Goal: Task Accomplishment & Management: Manage account settings

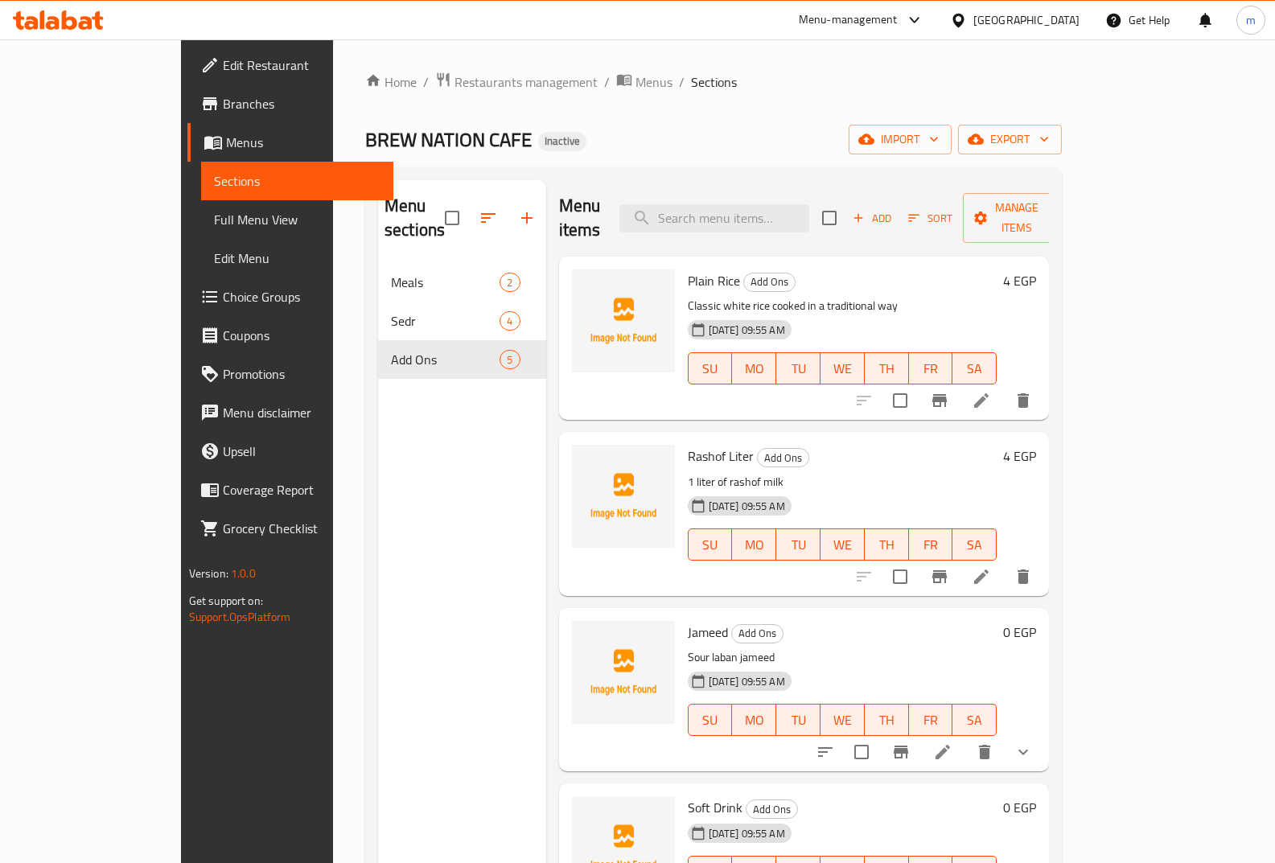
click at [214, 187] on span "Sections" at bounding box center [297, 180] width 167 height 19
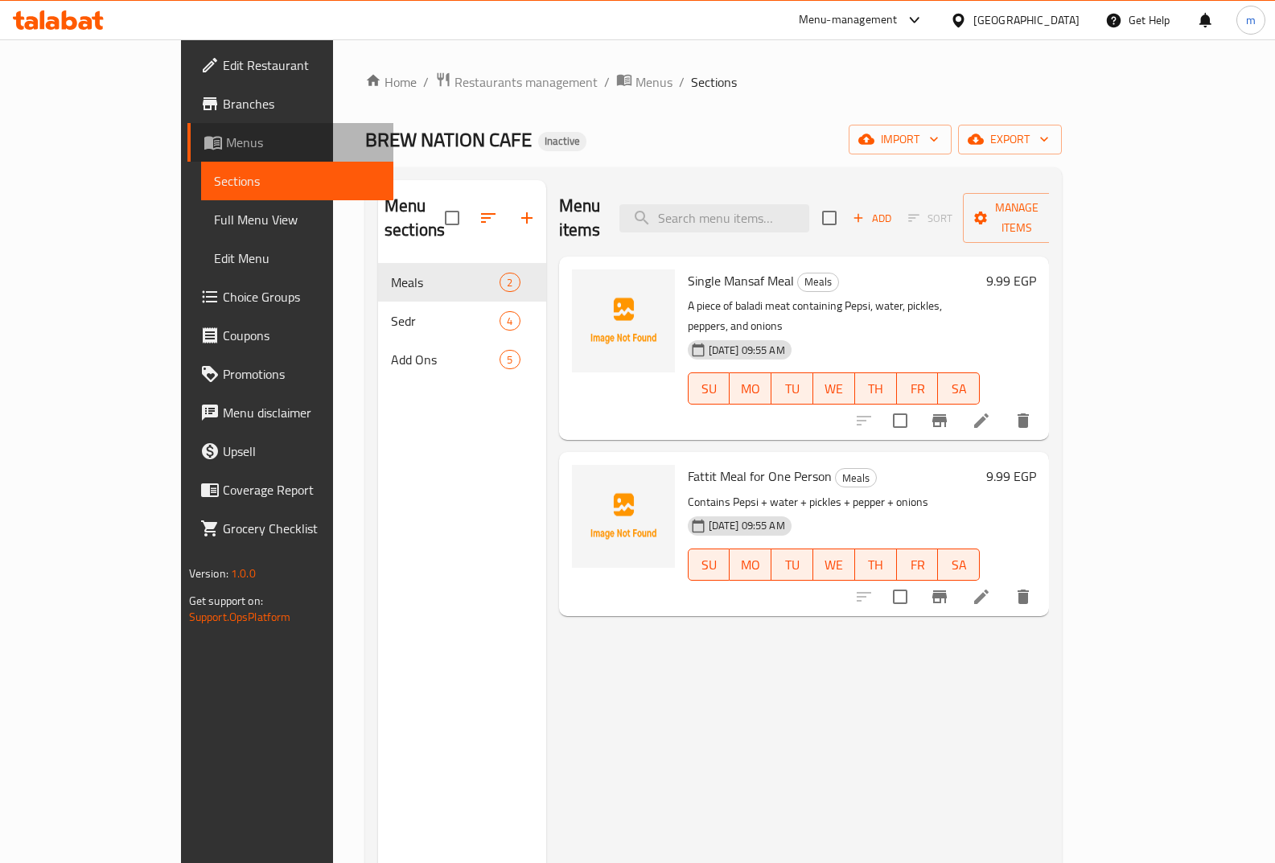
click at [226, 144] on span "Menus" at bounding box center [303, 142] width 155 height 19
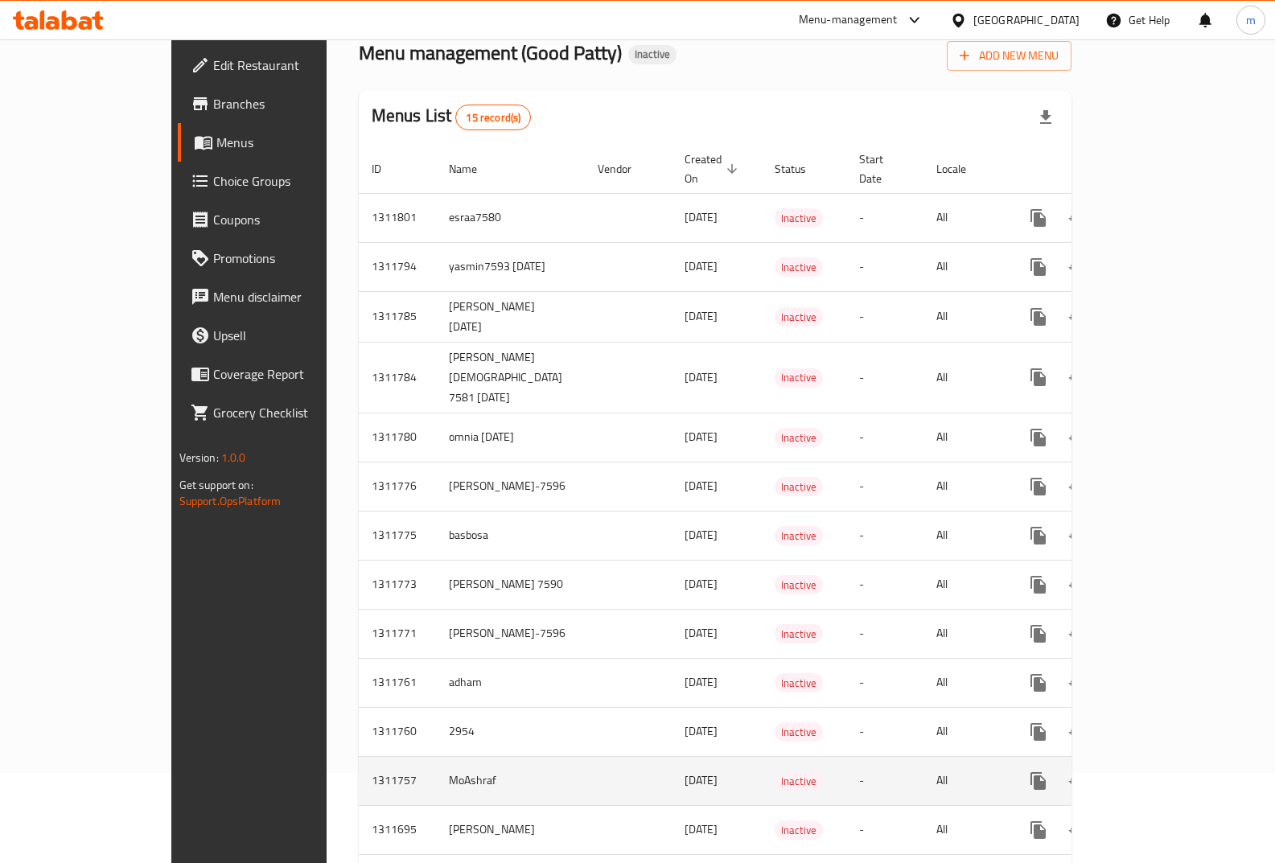
scroll to position [190, 0]
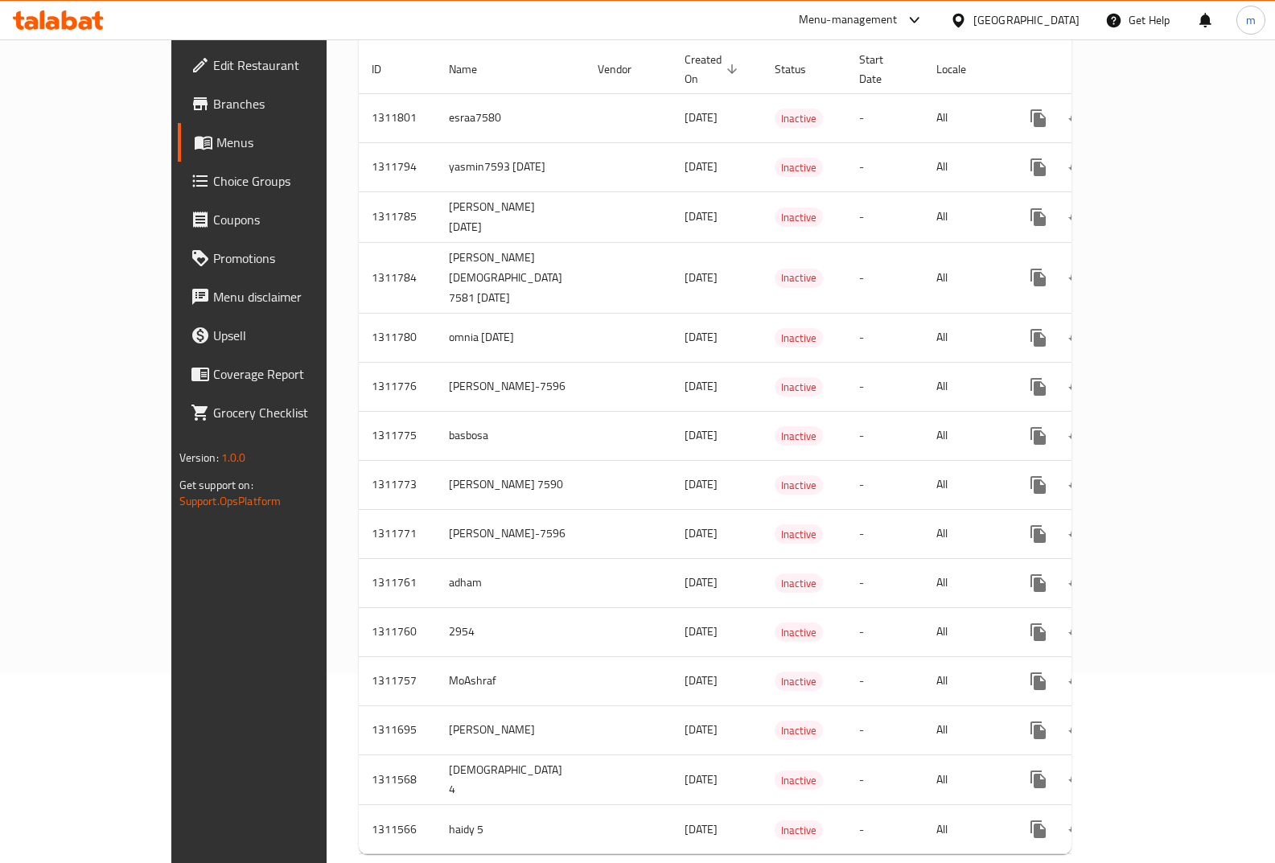
click at [213, 191] on span "Choice Groups" at bounding box center [292, 180] width 158 height 19
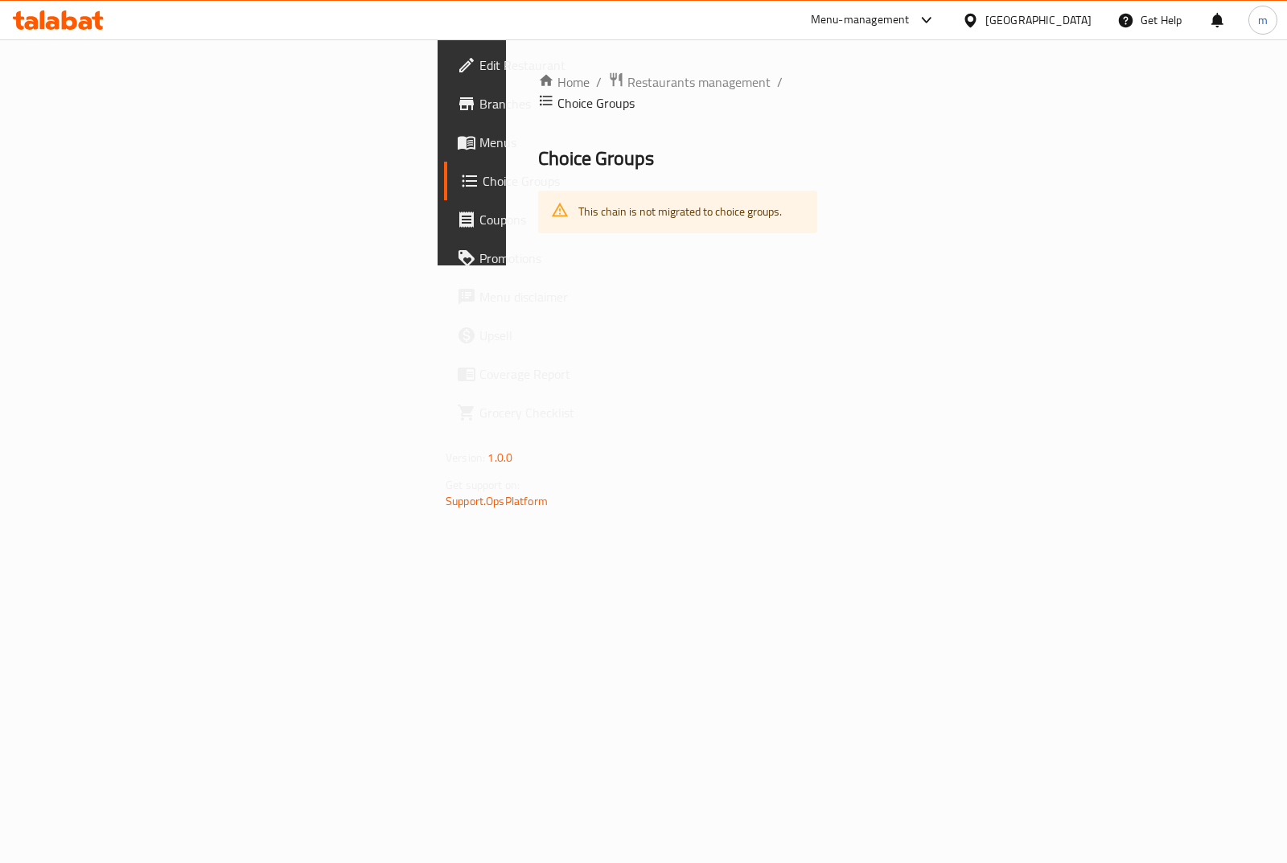
click at [444, 84] on link "Branches" at bounding box center [548, 103] width 208 height 39
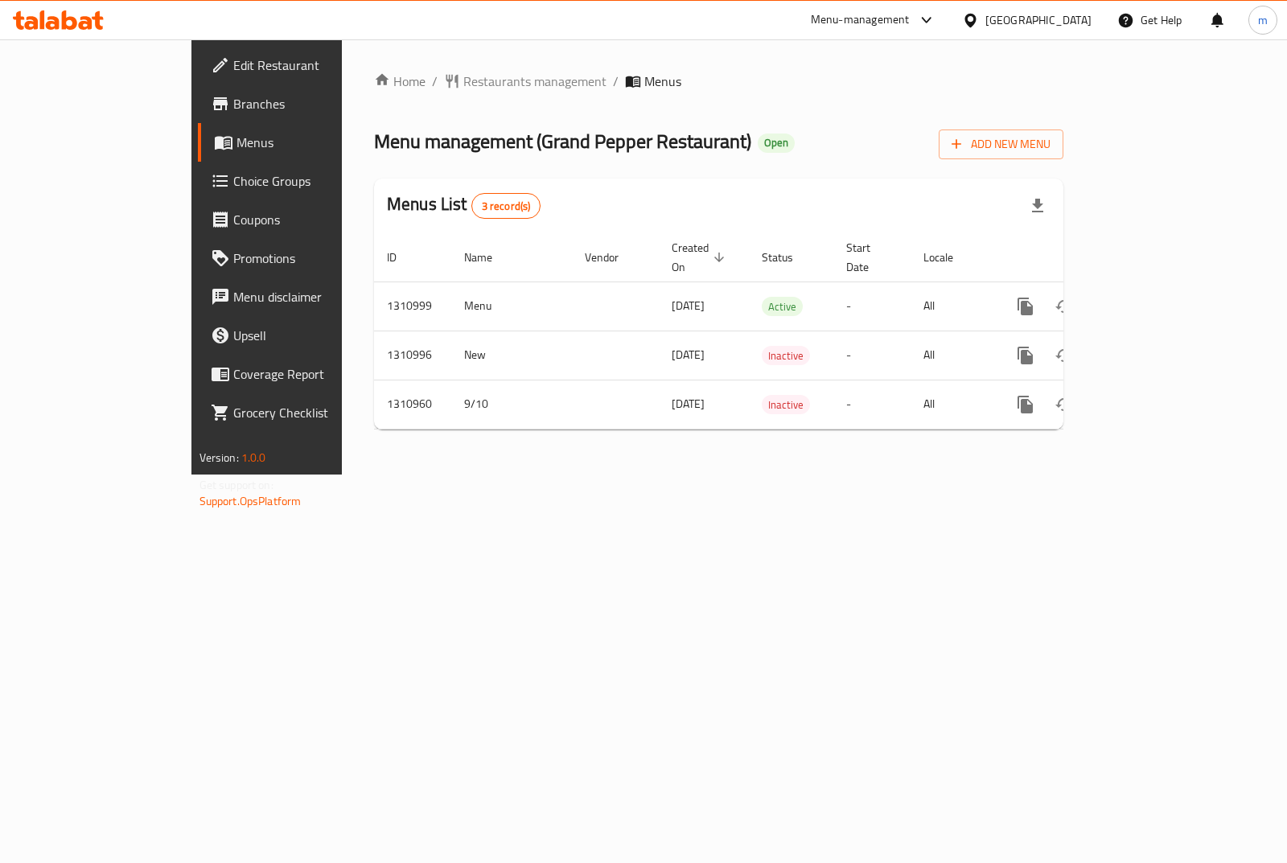
click at [198, 119] on link "Branches" at bounding box center [302, 103] width 208 height 39
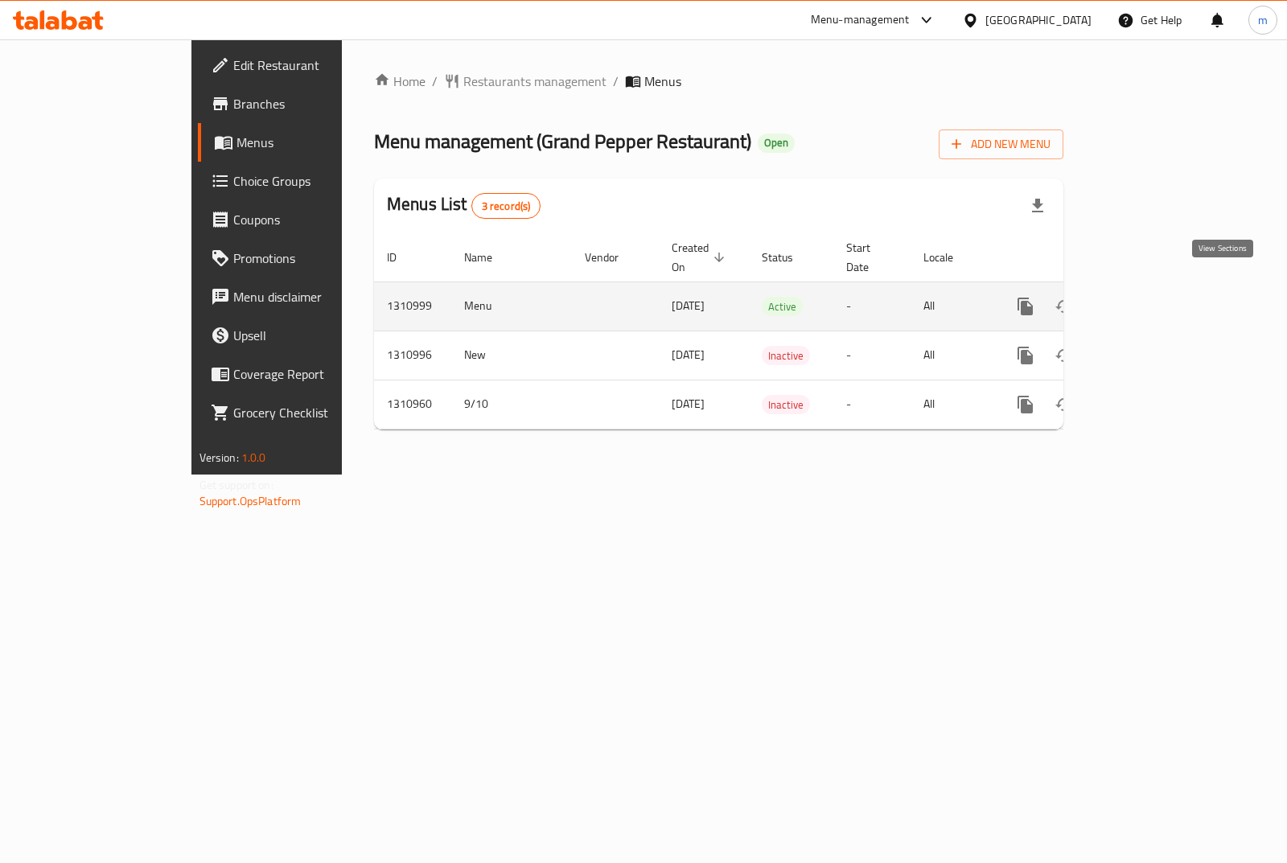
click at [1151, 297] on icon "enhanced table" at bounding box center [1141, 306] width 19 height 19
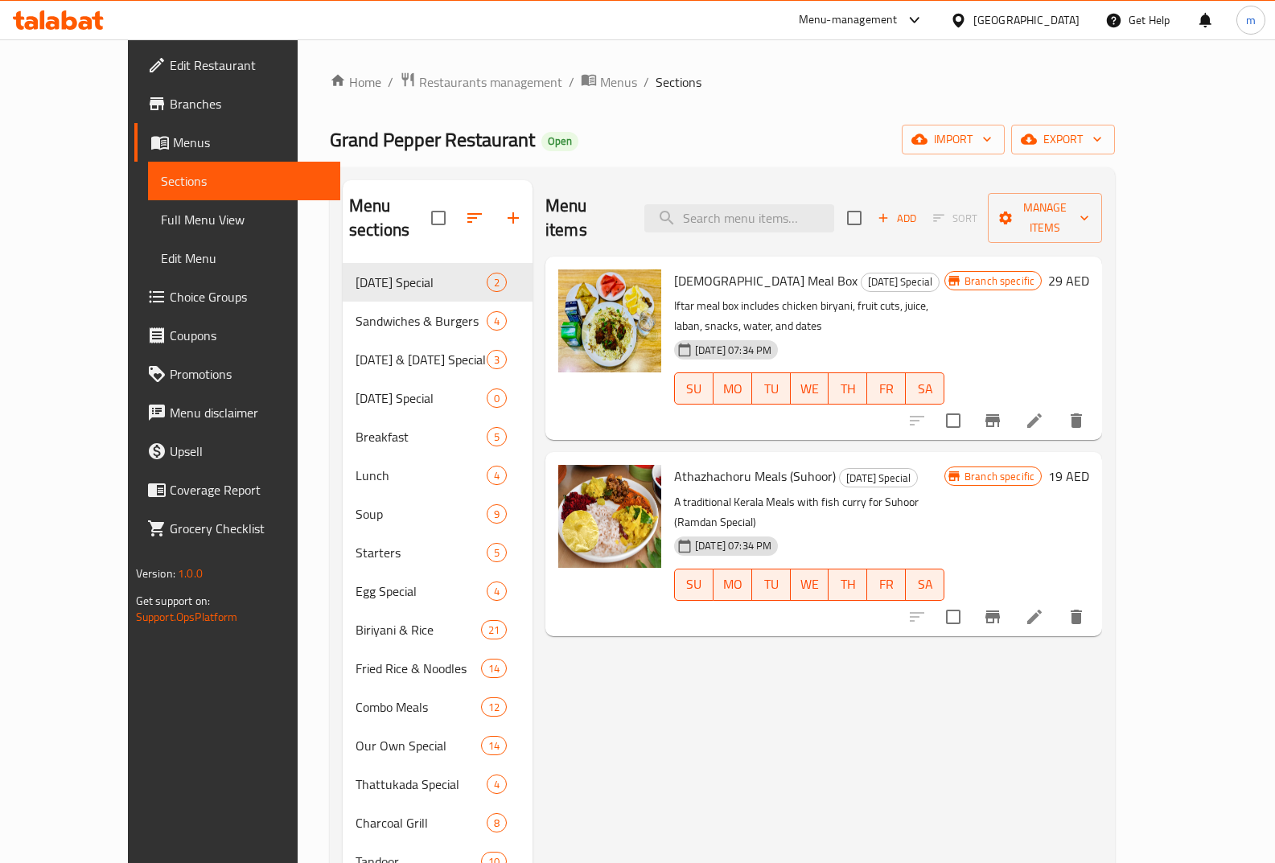
click at [1115, 160] on div "Home / Restaurants management / Menus / Sections Grand Pepper Restaurant Open i…" at bounding box center [722, 795] width 785 height 1447
click at [1037, 132] on icon "button" at bounding box center [1029, 139] width 16 height 16
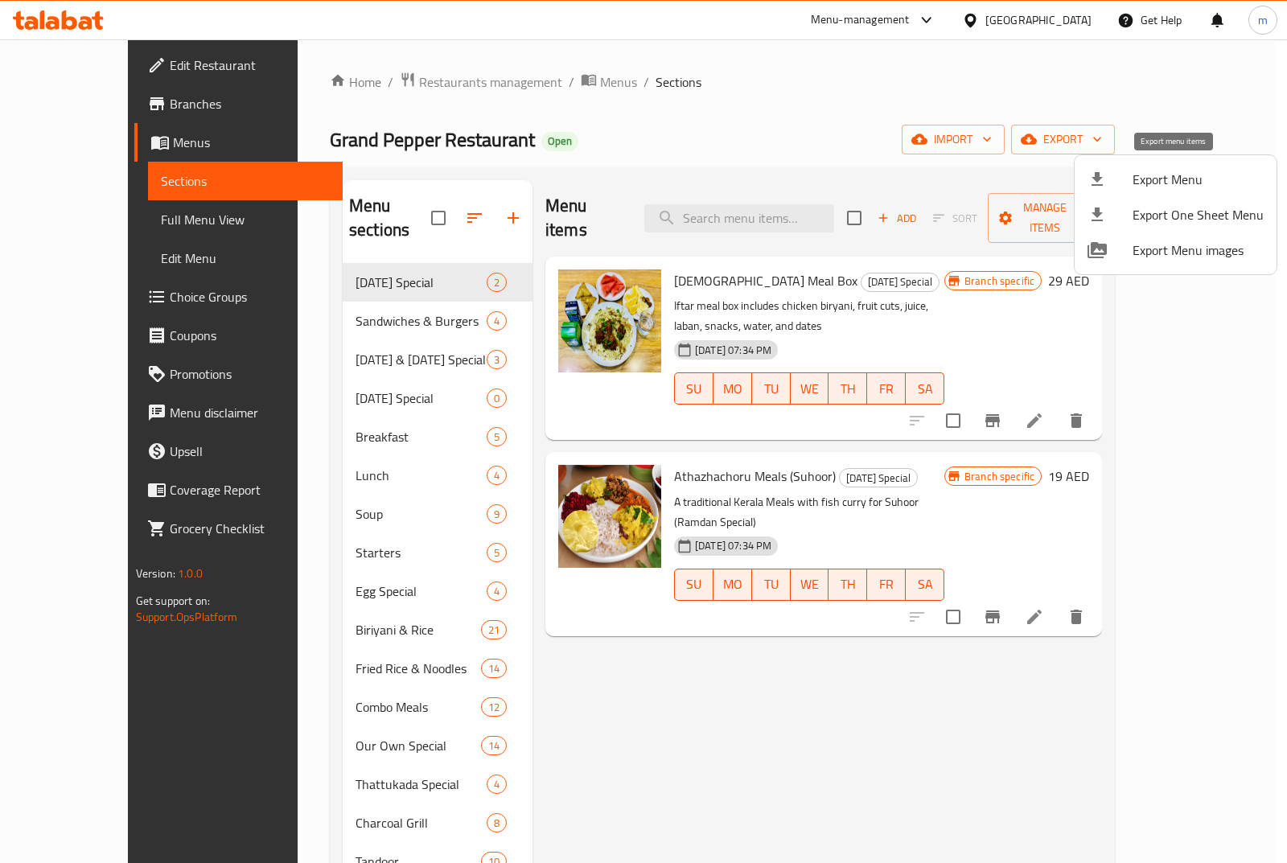
click at [1170, 180] on span "Export Menu" at bounding box center [1198, 179] width 131 height 19
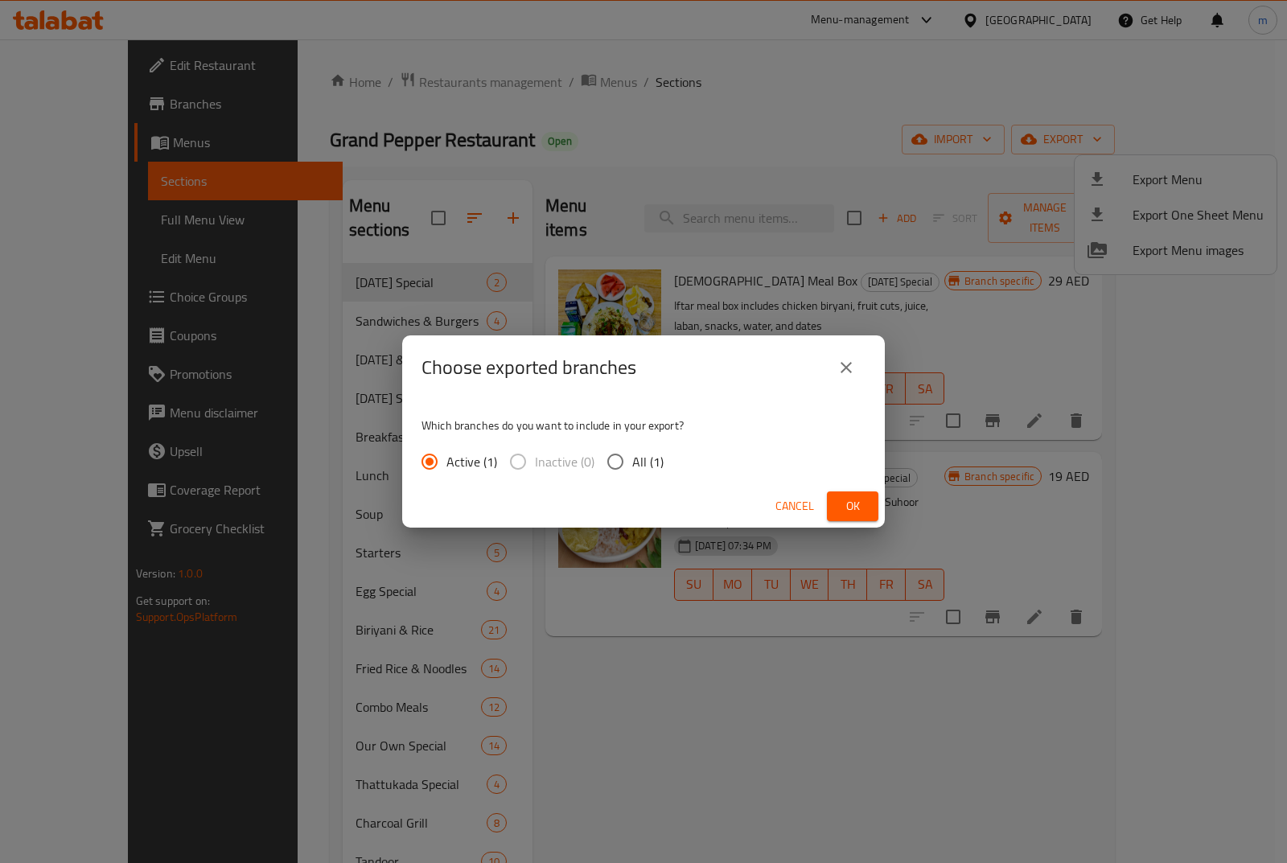
click at [632, 459] on span "All (1)" at bounding box center [647, 461] width 31 height 19
click at [632, 459] on input "All (1)" at bounding box center [616, 462] width 34 height 34
radio input "true"
click at [858, 513] on span "Ok" at bounding box center [853, 506] width 26 height 20
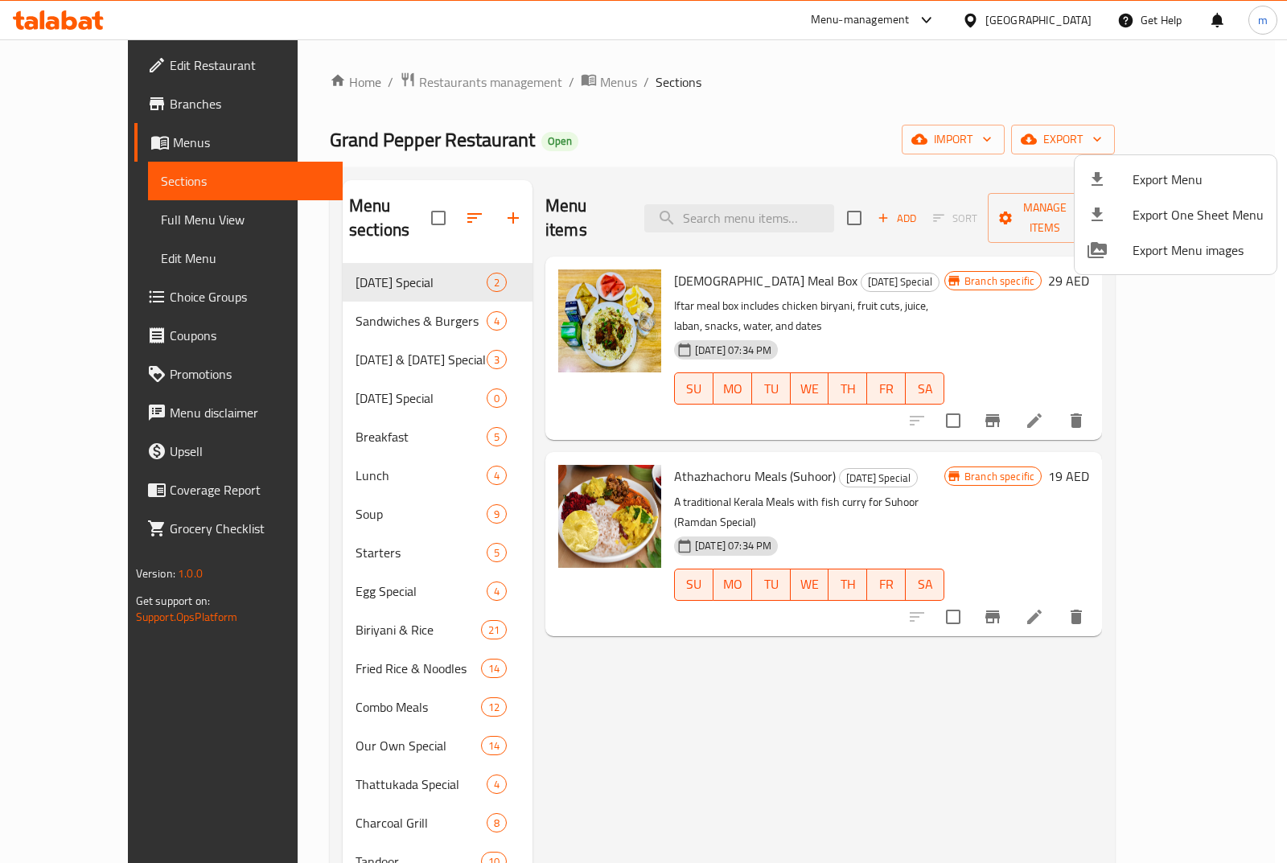
click at [636, 731] on div at bounding box center [643, 431] width 1287 height 863
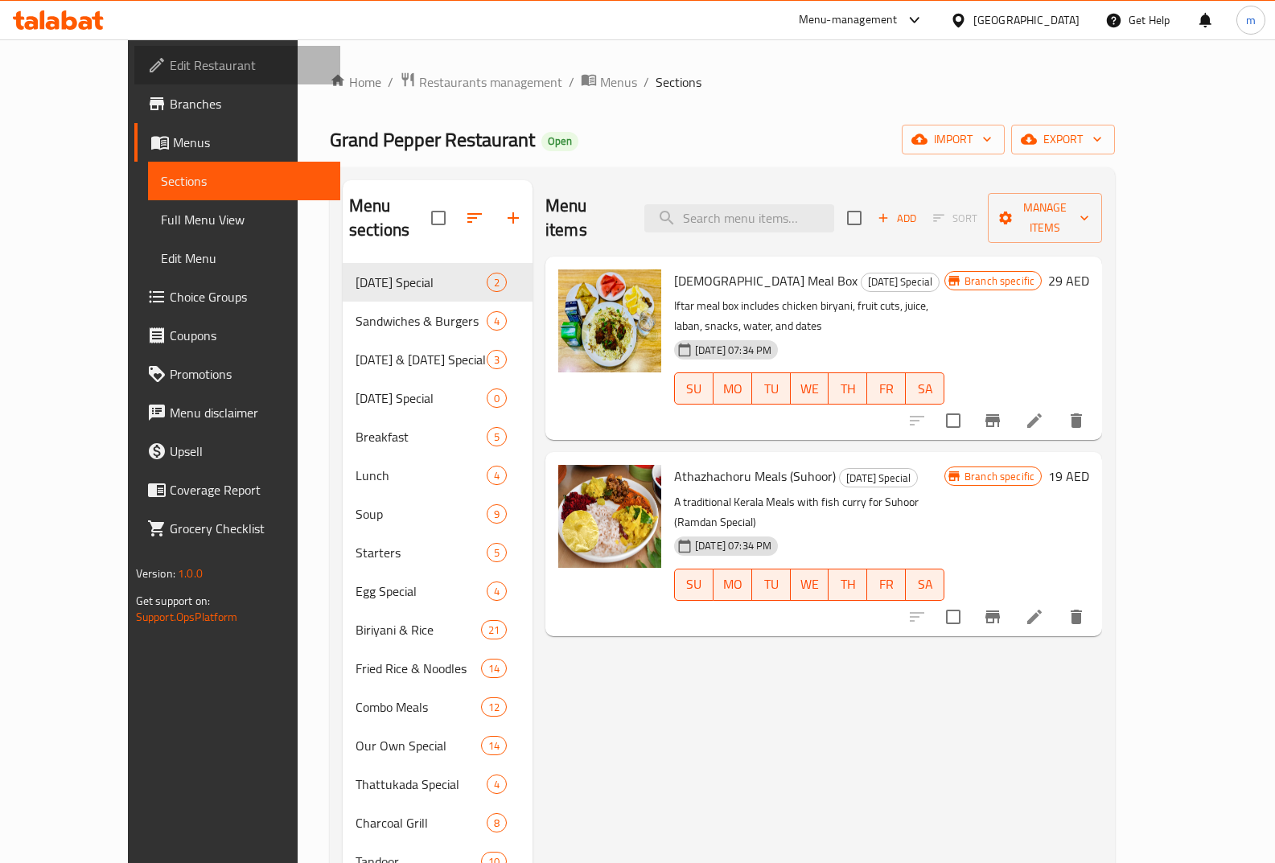
click at [170, 68] on span "Edit Restaurant" at bounding box center [249, 65] width 158 height 19
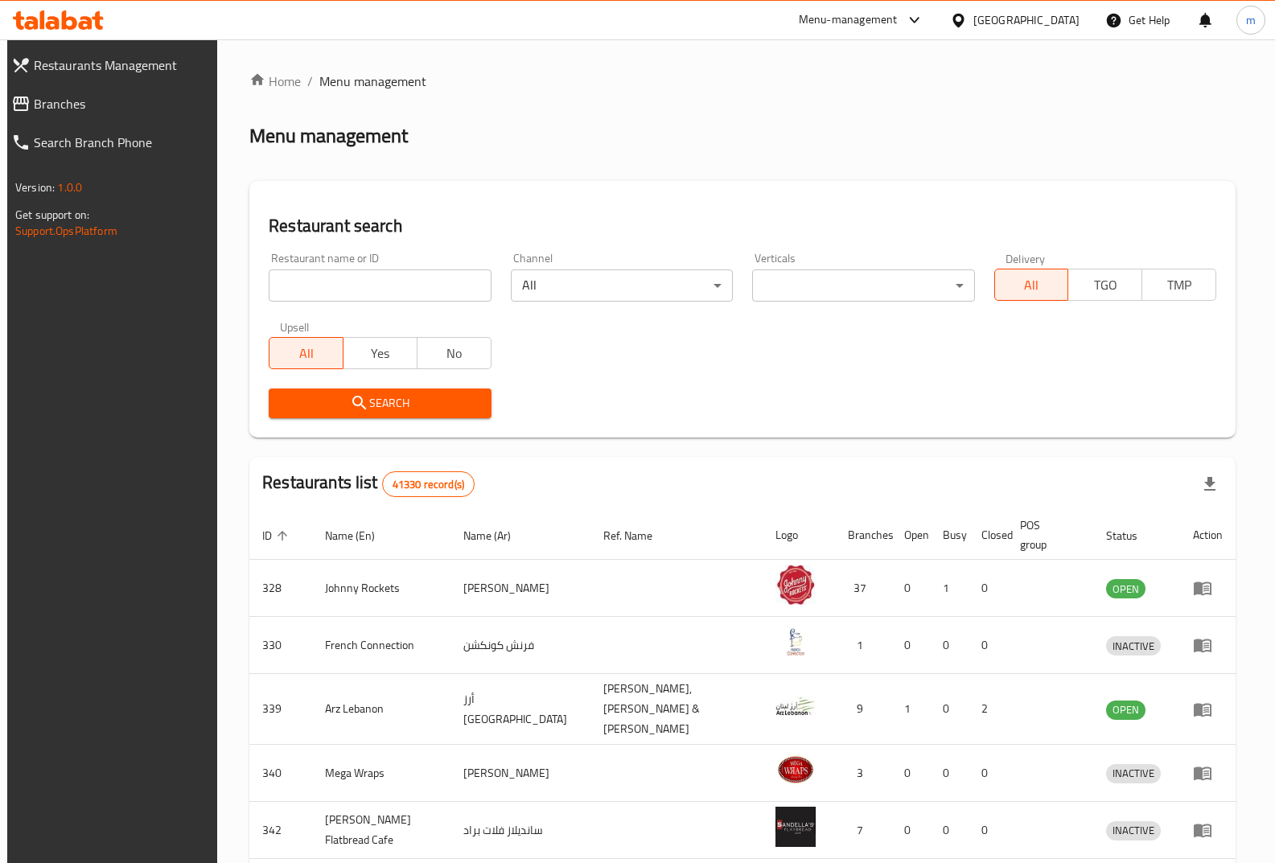
click at [411, 278] on input "search" at bounding box center [380, 286] width 222 height 32
paste input "718420"
type input "718420"
click at [141, 113] on span "Branches" at bounding box center [121, 103] width 174 height 19
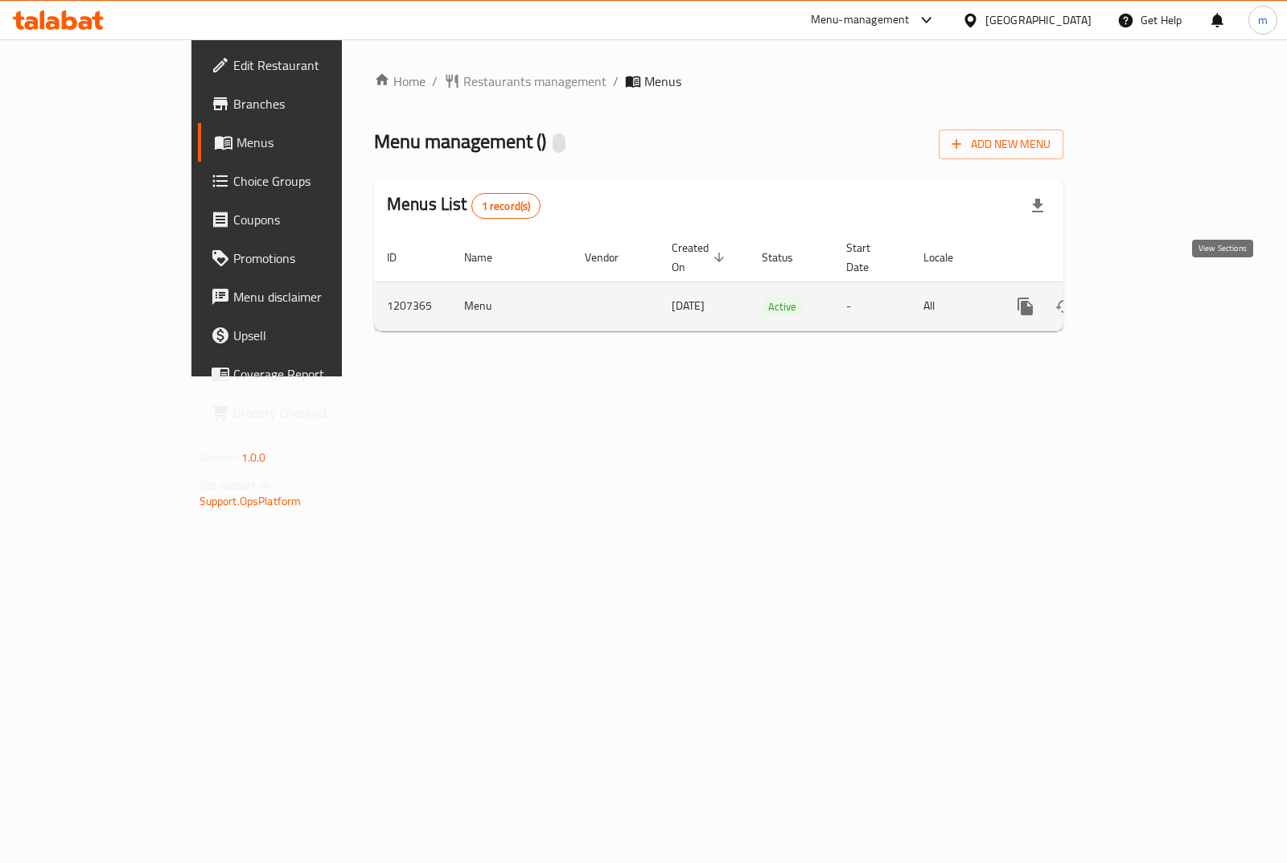
click at [1161, 298] on link "enhanced table" at bounding box center [1141, 306] width 39 height 39
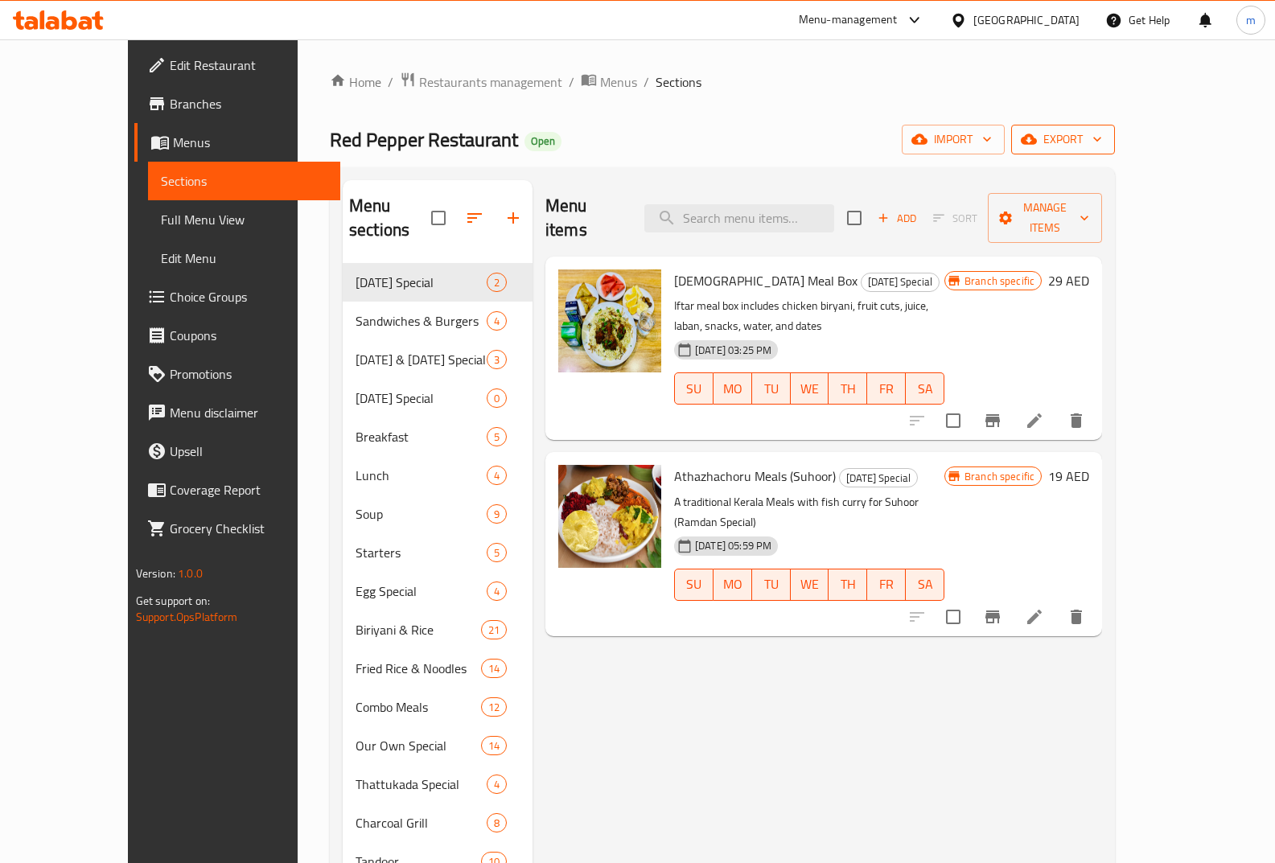
click at [1105, 142] on icon "button" at bounding box center [1097, 139] width 16 height 16
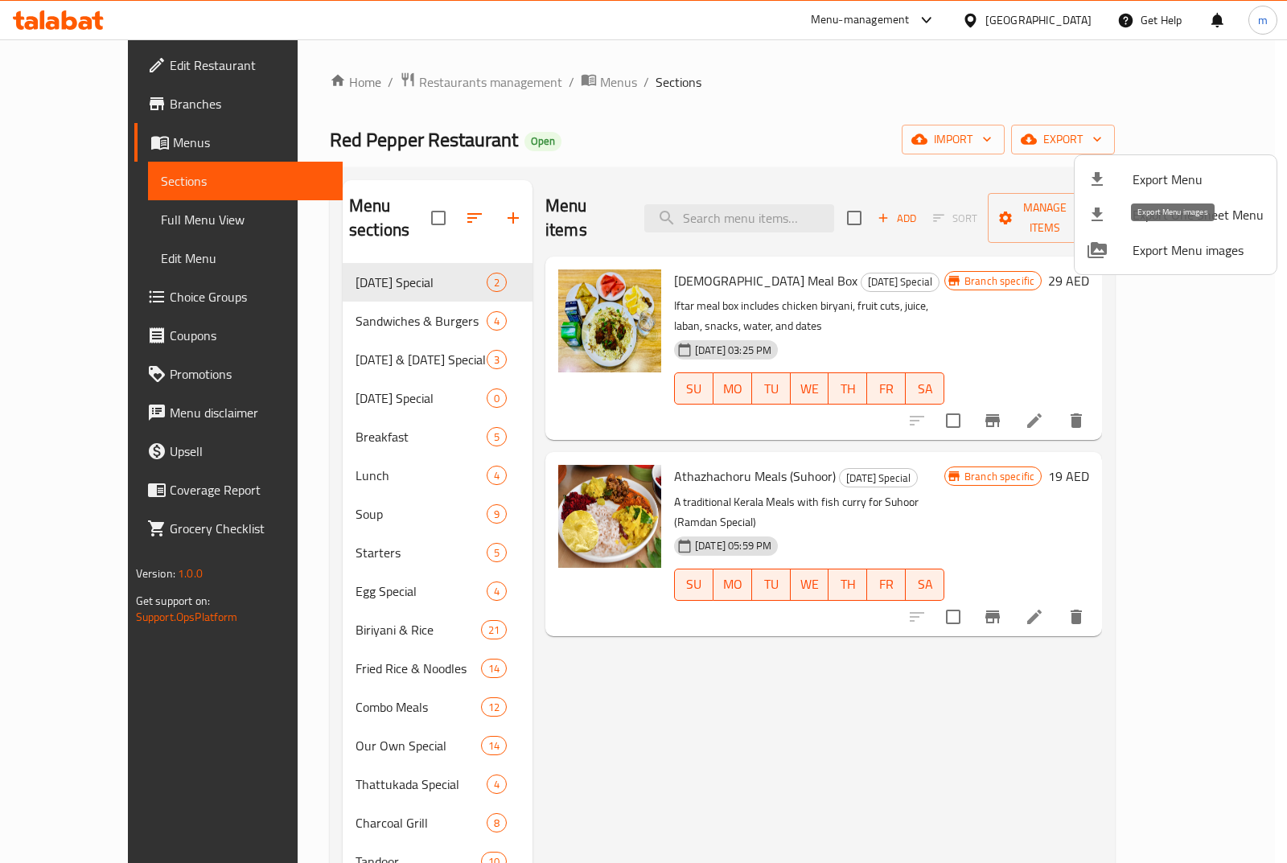
click at [1240, 249] on span "Export Menu images" at bounding box center [1198, 250] width 131 height 19
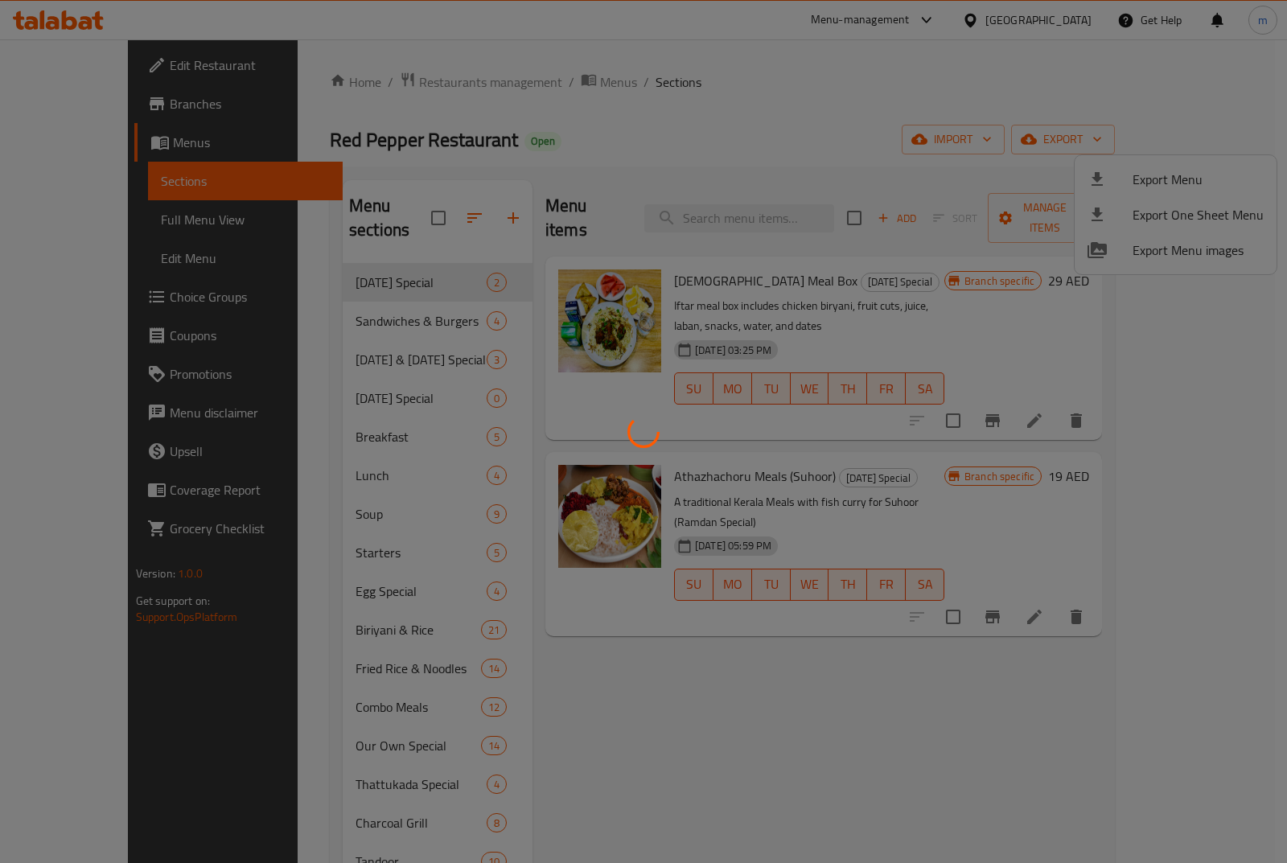
click at [1085, 303] on div at bounding box center [643, 431] width 1287 height 863
click at [199, 157] on div at bounding box center [643, 431] width 1287 height 863
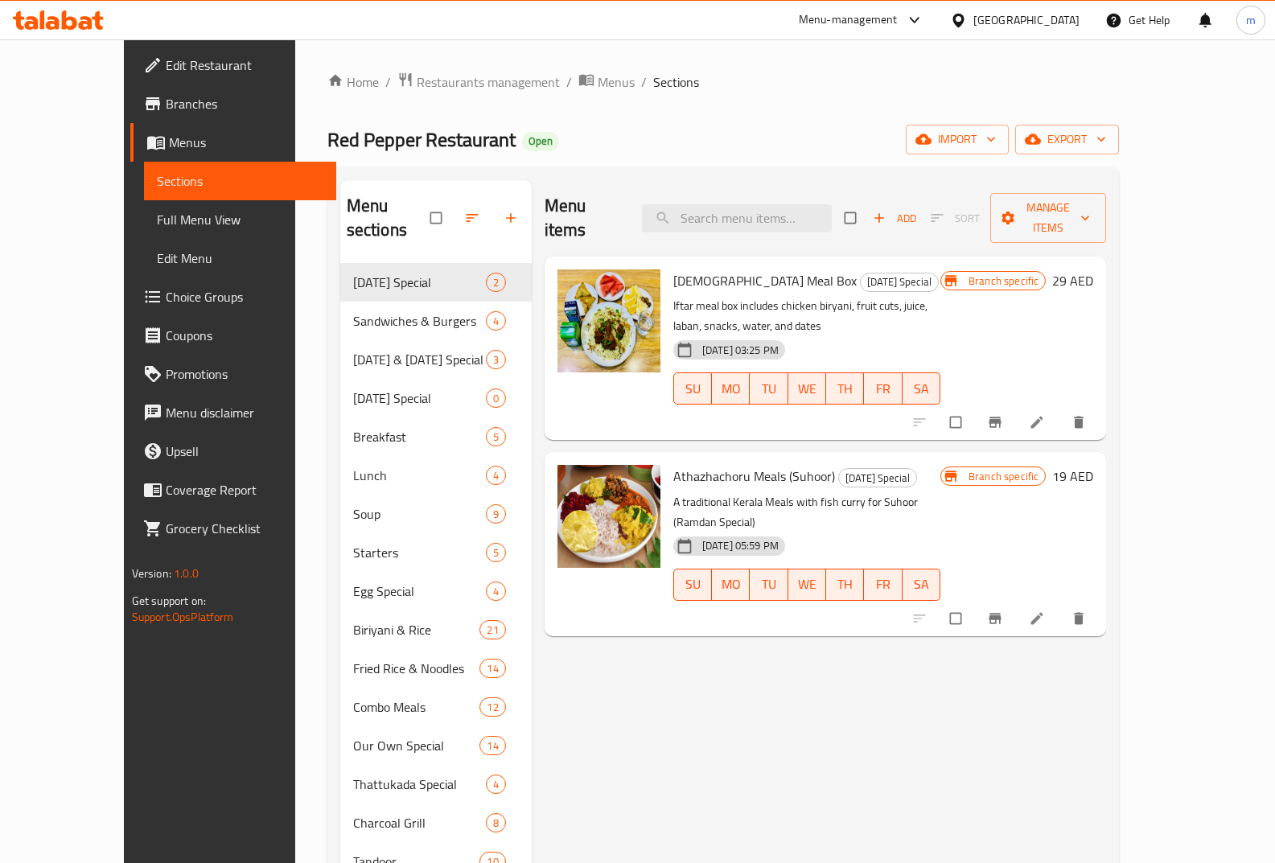
click at [1120, 158] on div "Home / Restaurants management / Menus / Sections Red Pepper Restaurant Open imp…" at bounding box center [723, 795] width 792 height 1447
click at [1106, 142] on span "export" at bounding box center [1067, 140] width 78 height 20
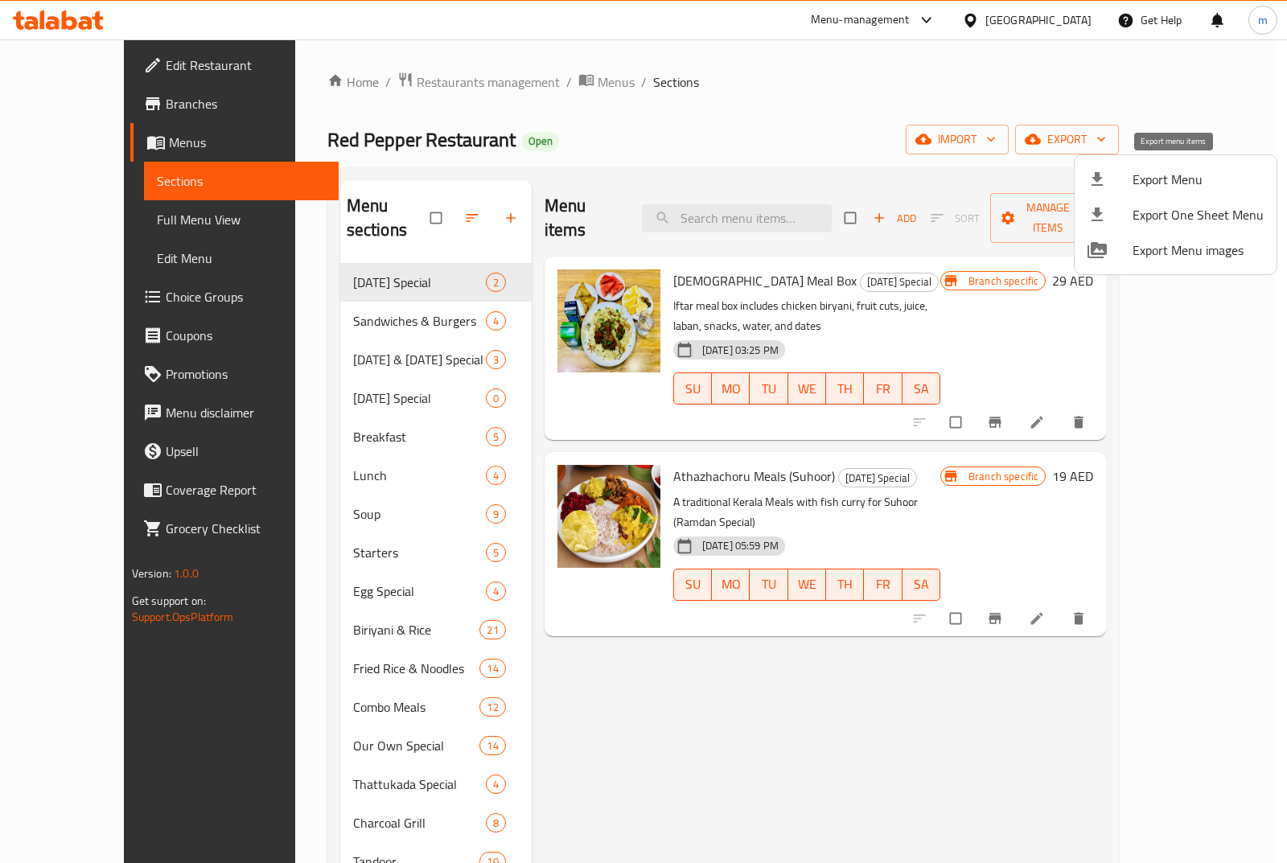
click at [1188, 183] on span "Export Menu" at bounding box center [1198, 179] width 131 height 19
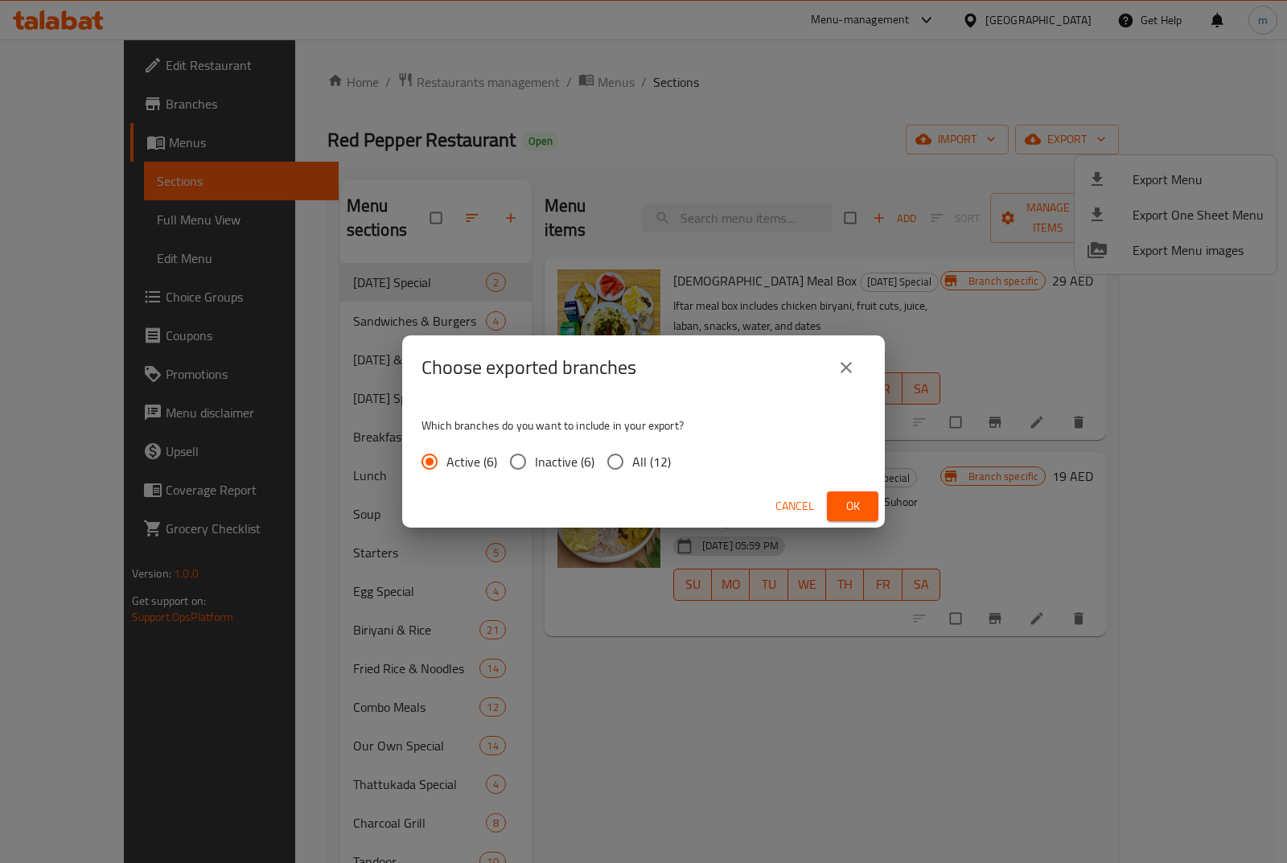
click at [681, 451] on div "Active (6) Inactive (6) All (12)" at bounding box center [553, 462] width 262 height 34
click at [668, 468] on span "All (12)" at bounding box center [651, 461] width 39 height 19
click at [632, 468] on input "All (12)" at bounding box center [616, 462] width 34 height 34
radio input "true"
click at [859, 485] on div "Cancel Ok" at bounding box center [643, 506] width 483 height 43
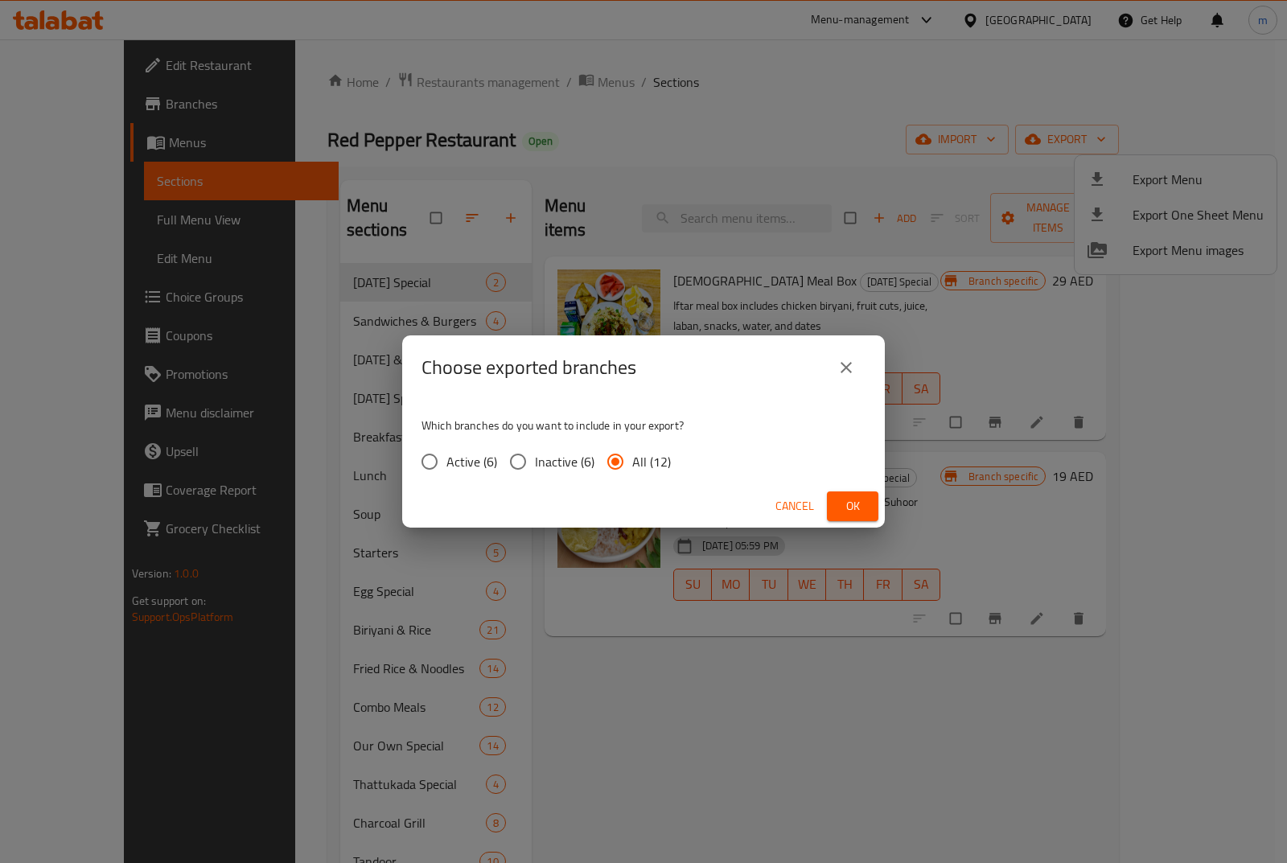
click at [859, 488] on div "Cancel Ok" at bounding box center [643, 506] width 483 height 43
click at [859, 501] on span "Ok" at bounding box center [853, 506] width 26 height 20
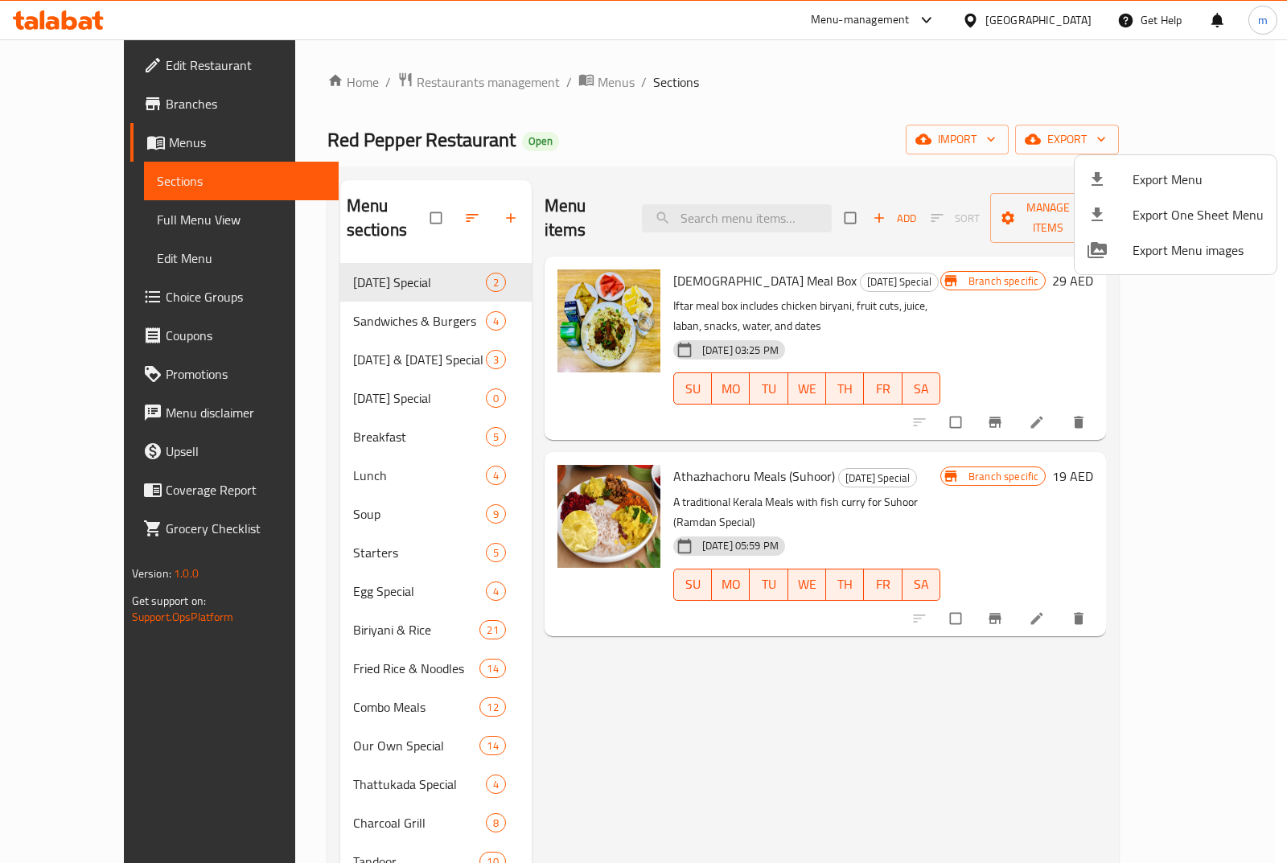
click at [1241, 138] on div at bounding box center [643, 431] width 1287 height 863
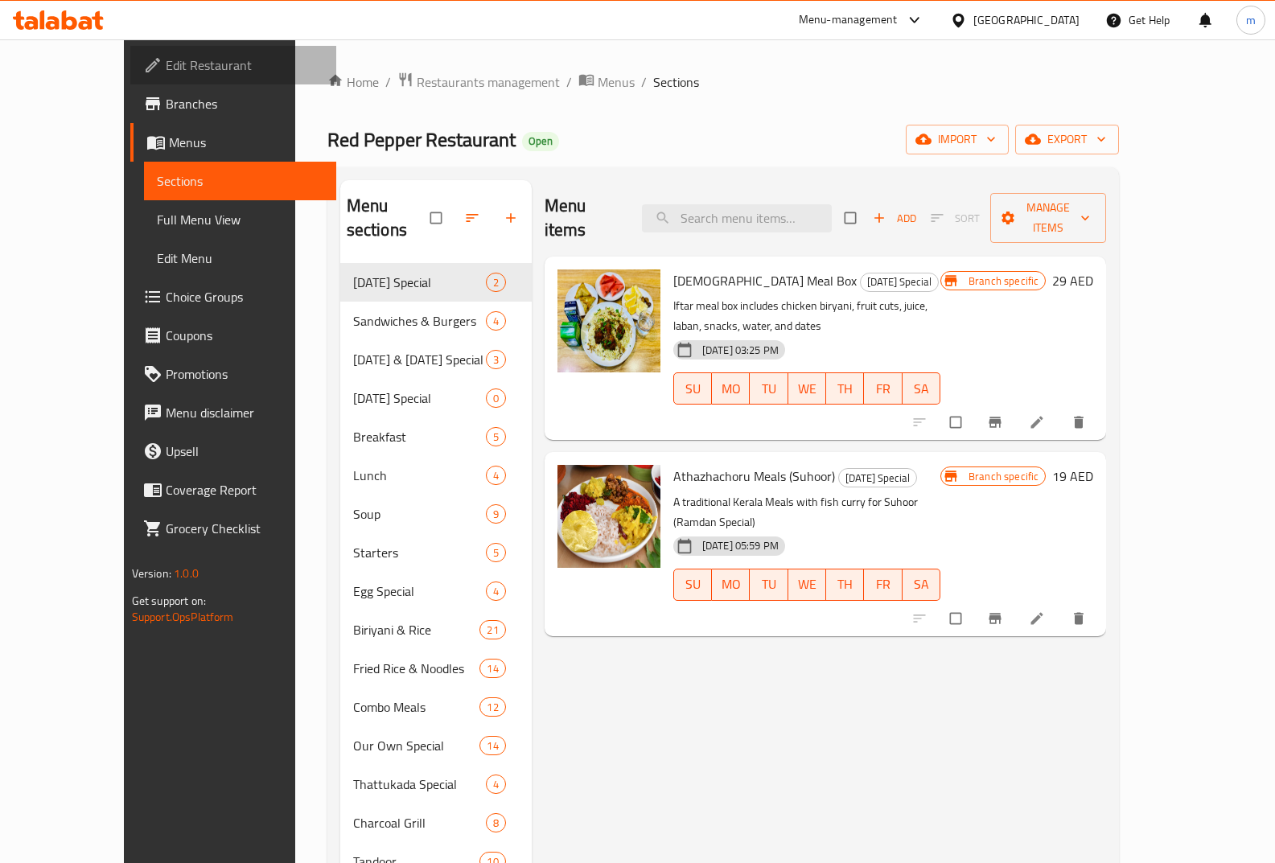
click at [138, 78] on link "Edit Restaurant" at bounding box center [233, 65] width 207 height 39
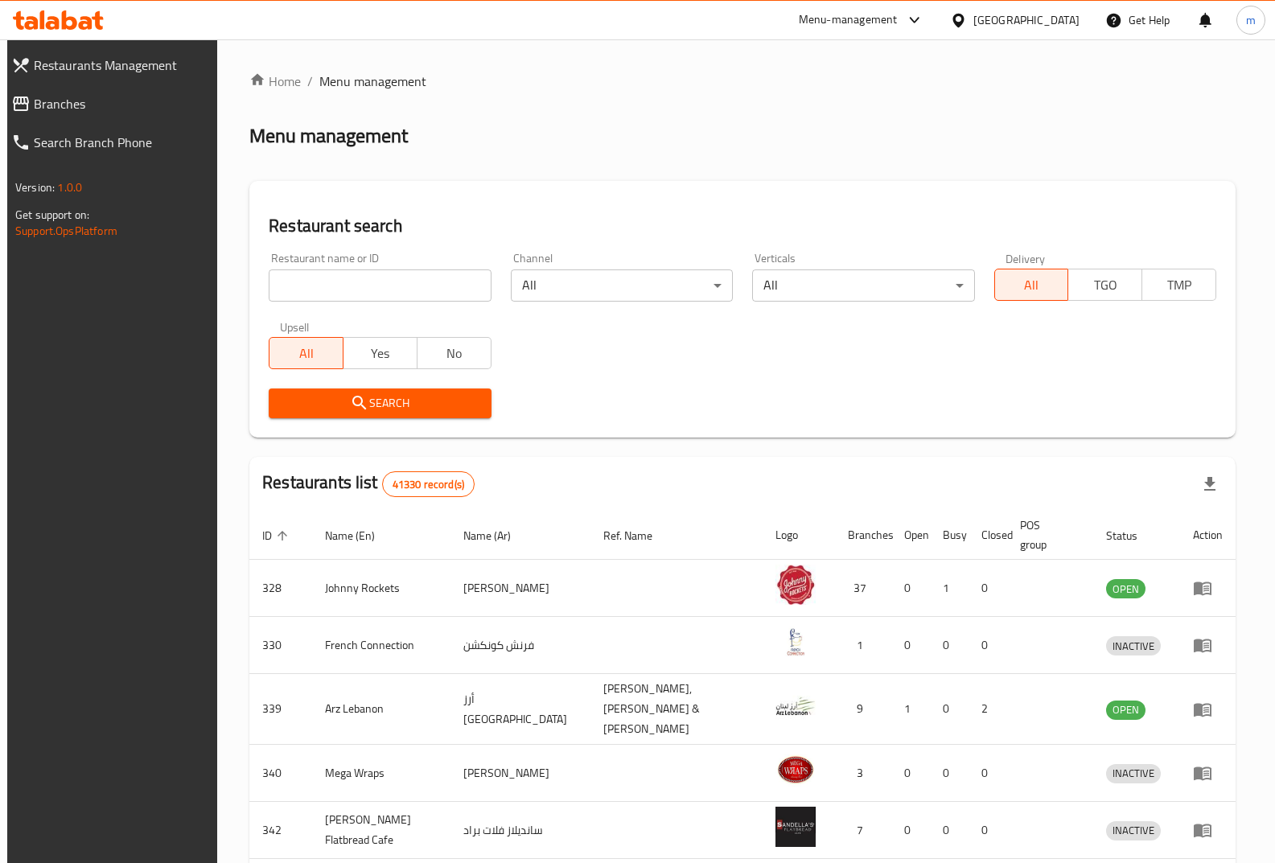
click at [88, 113] on link "Branches" at bounding box center [109, 103] width 222 height 39
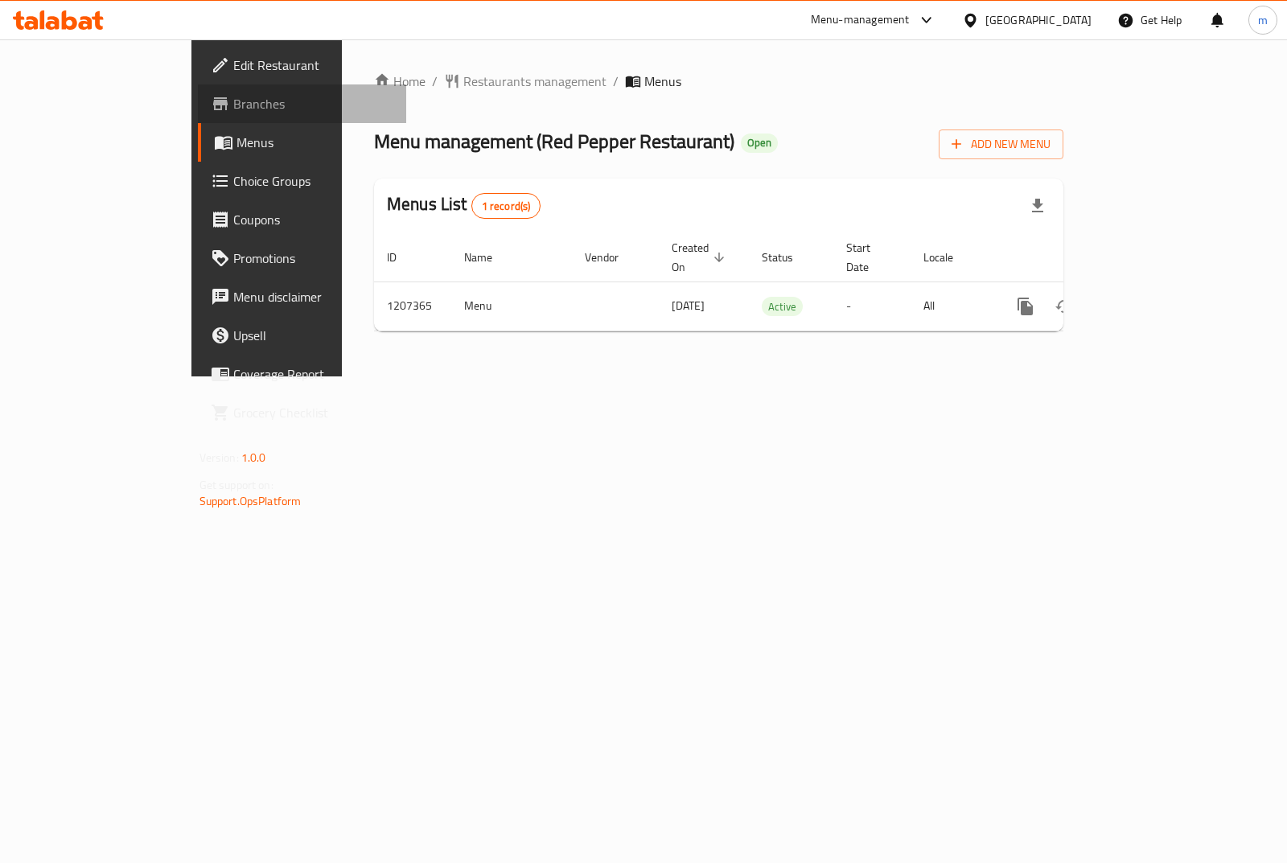
click at [233, 95] on span "Branches" at bounding box center [313, 103] width 160 height 19
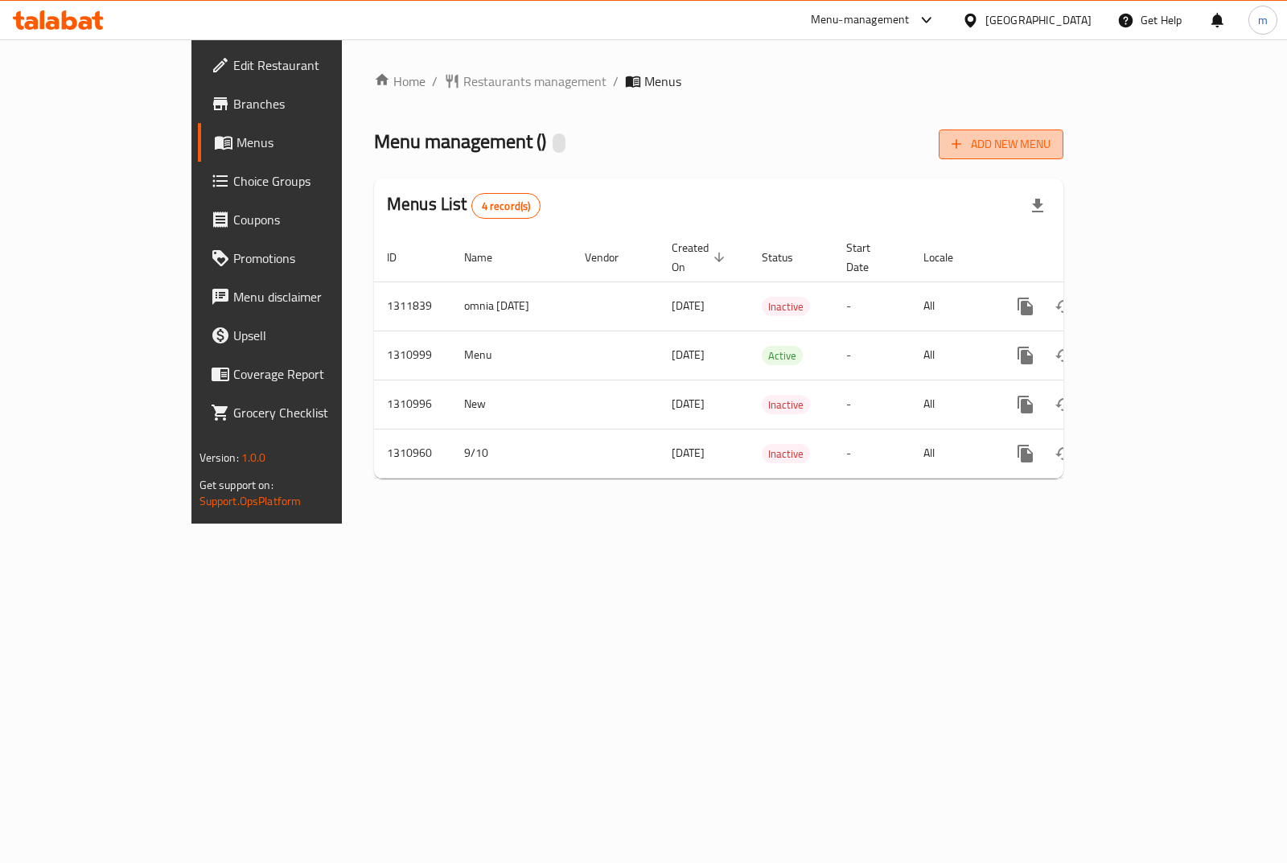
click at [1051, 153] on span "Add New Menu" at bounding box center [1001, 144] width 99 height 20
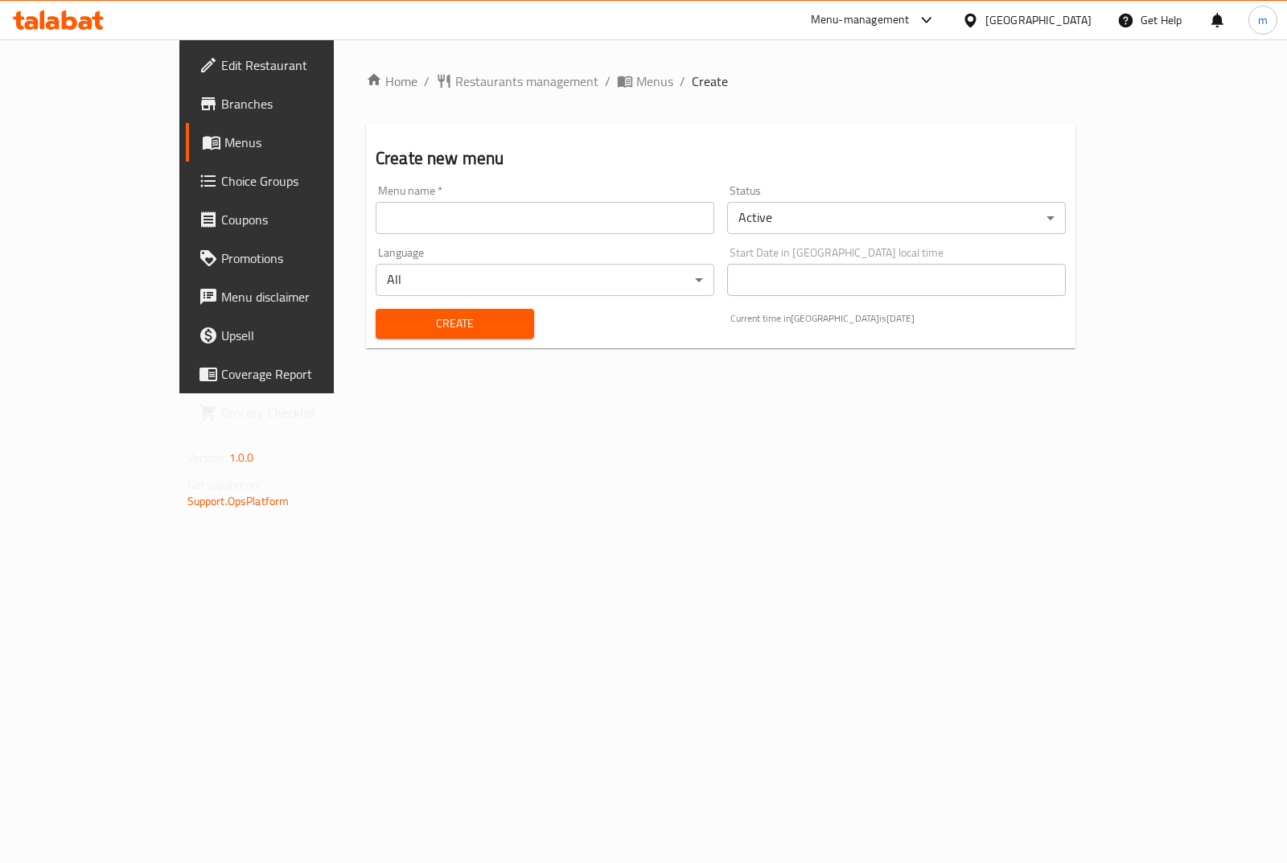
click at [455, 230] on input "text" at bounding box center [545, 218] width 339 height 32
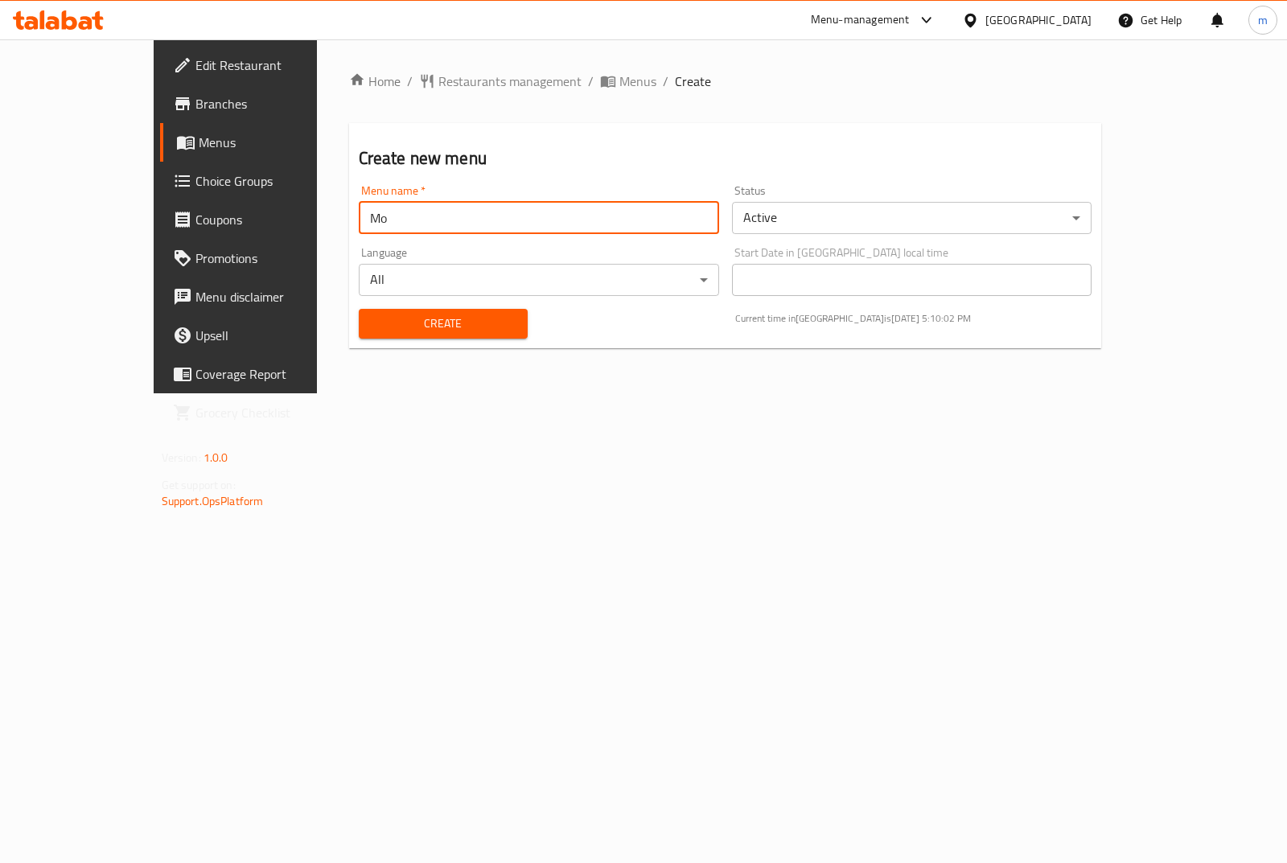
type input "Mo"
click at [626, 393] on div "Home / Restaurants management / Menus / Create Create new menu Menu name   * Mo…" at bounding box center [725, 216] width 817 height 354
click at [833, 226] on body "​ Menu-management United Arab Emirates Get Help m Edit Restaurant Branches Menu…" at bounding box center [643, 451] width 1287 height 824
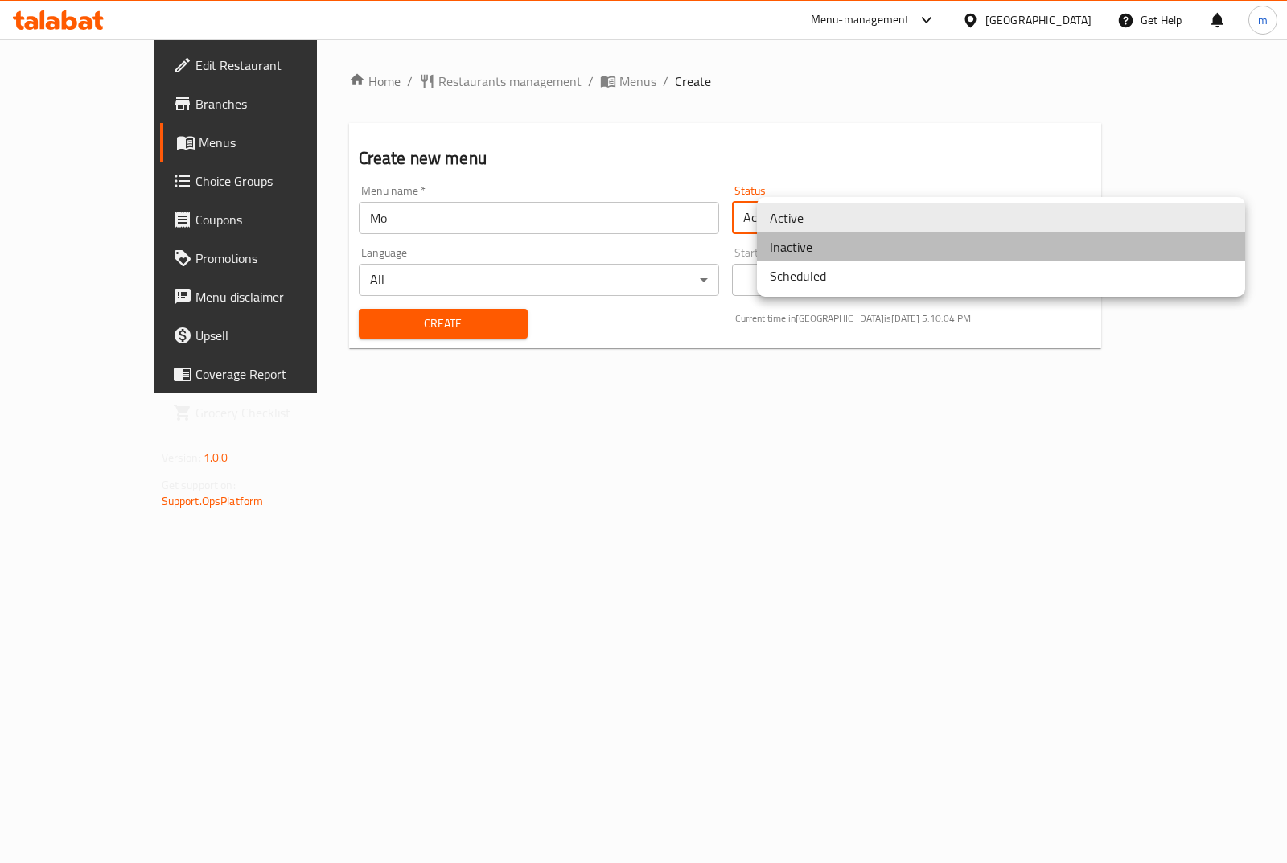
click at [825, 255] on li "Inactive" at bounding box center [1001, 247] width 488 height 29
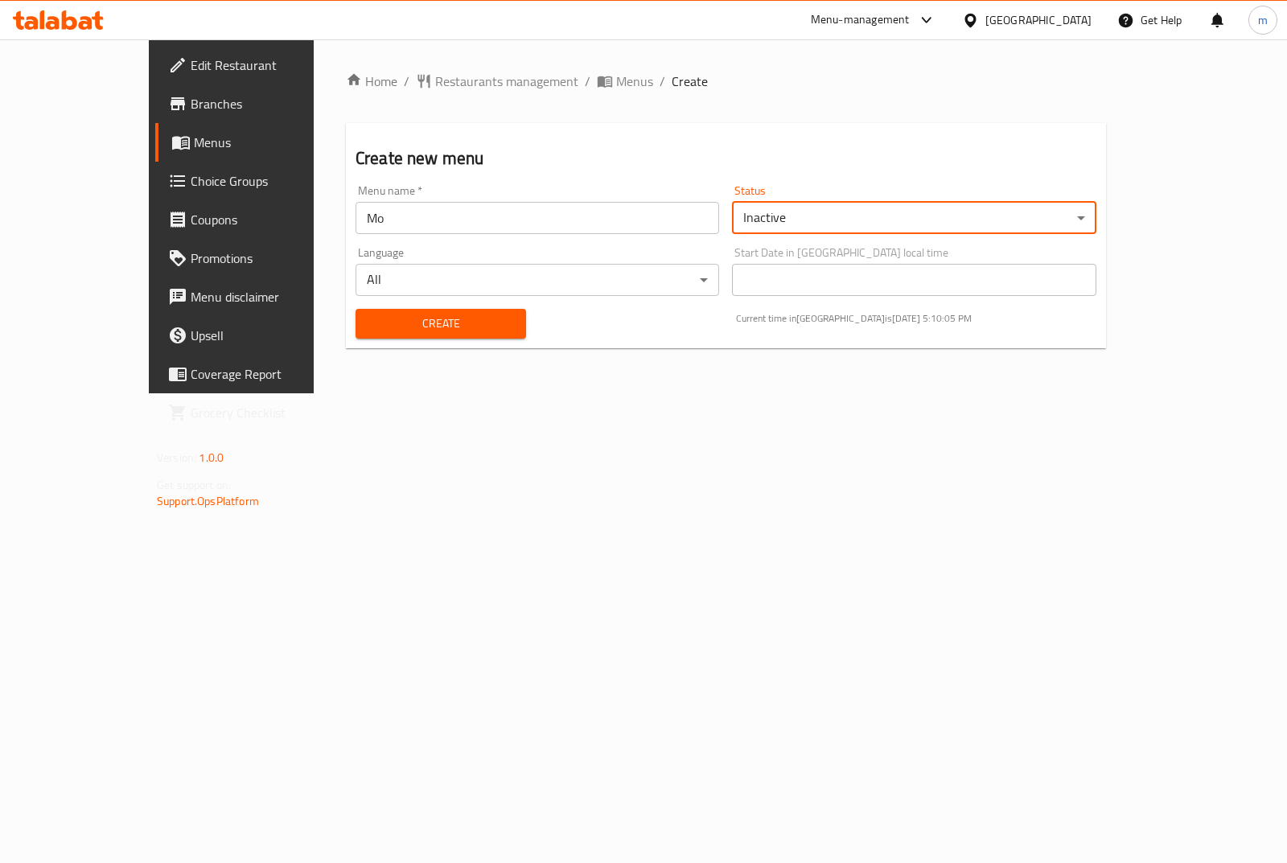
click at [373, 330] on span "Create" at bounding box center [440, 324] width 145 height 20
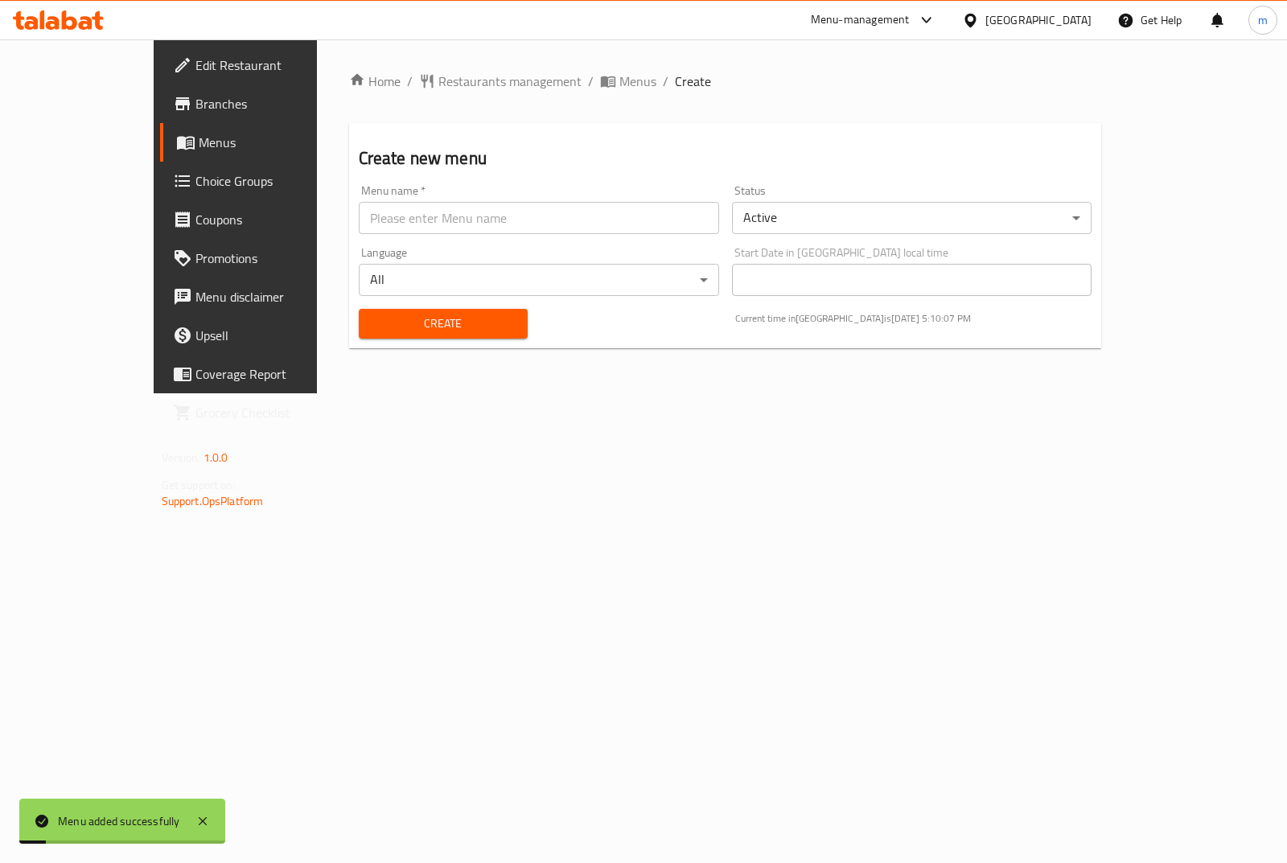
click at [160, 156] on link "Menus" at bounding box center [264, 142] width 208 height 39
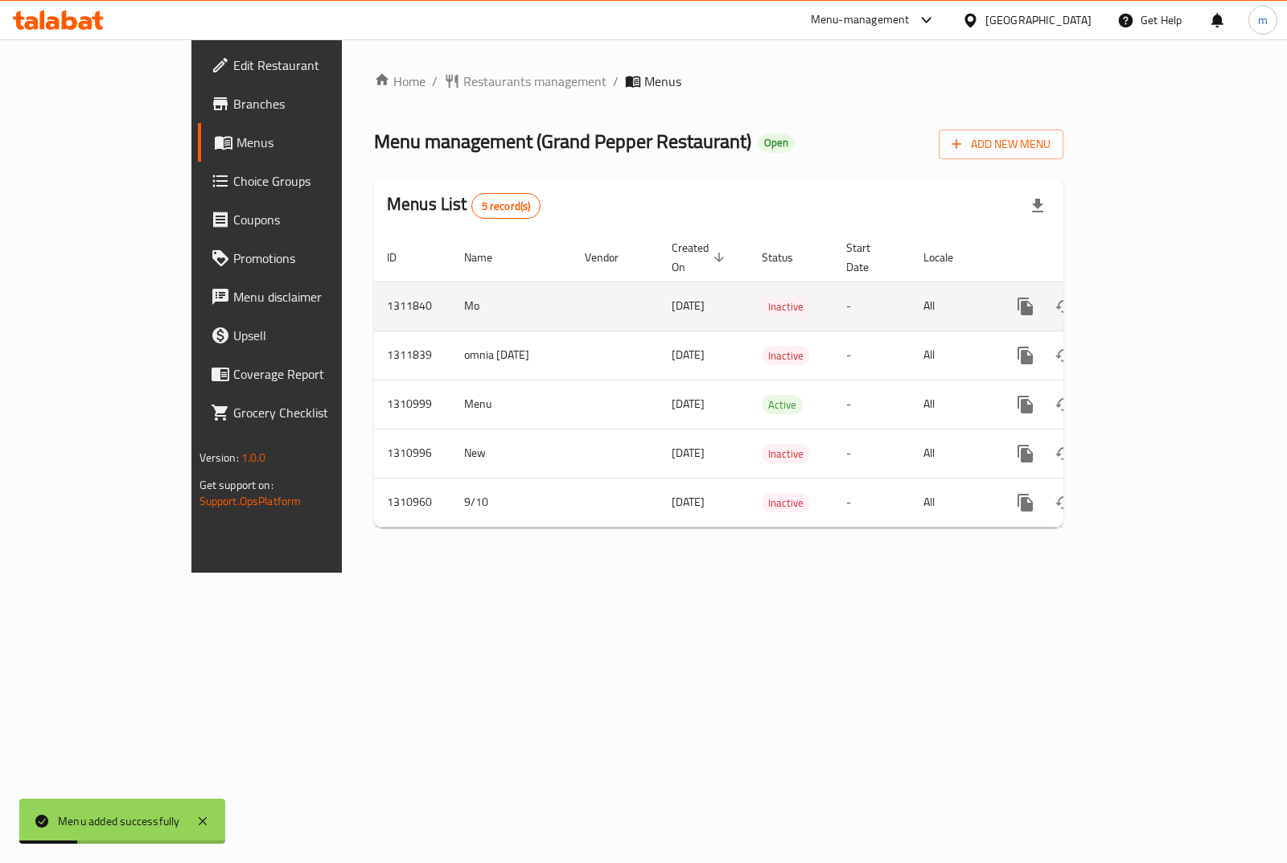
click at [1149, 299] on icon "enhanced table" at bounding box center [1141, 306] width 14 height 14
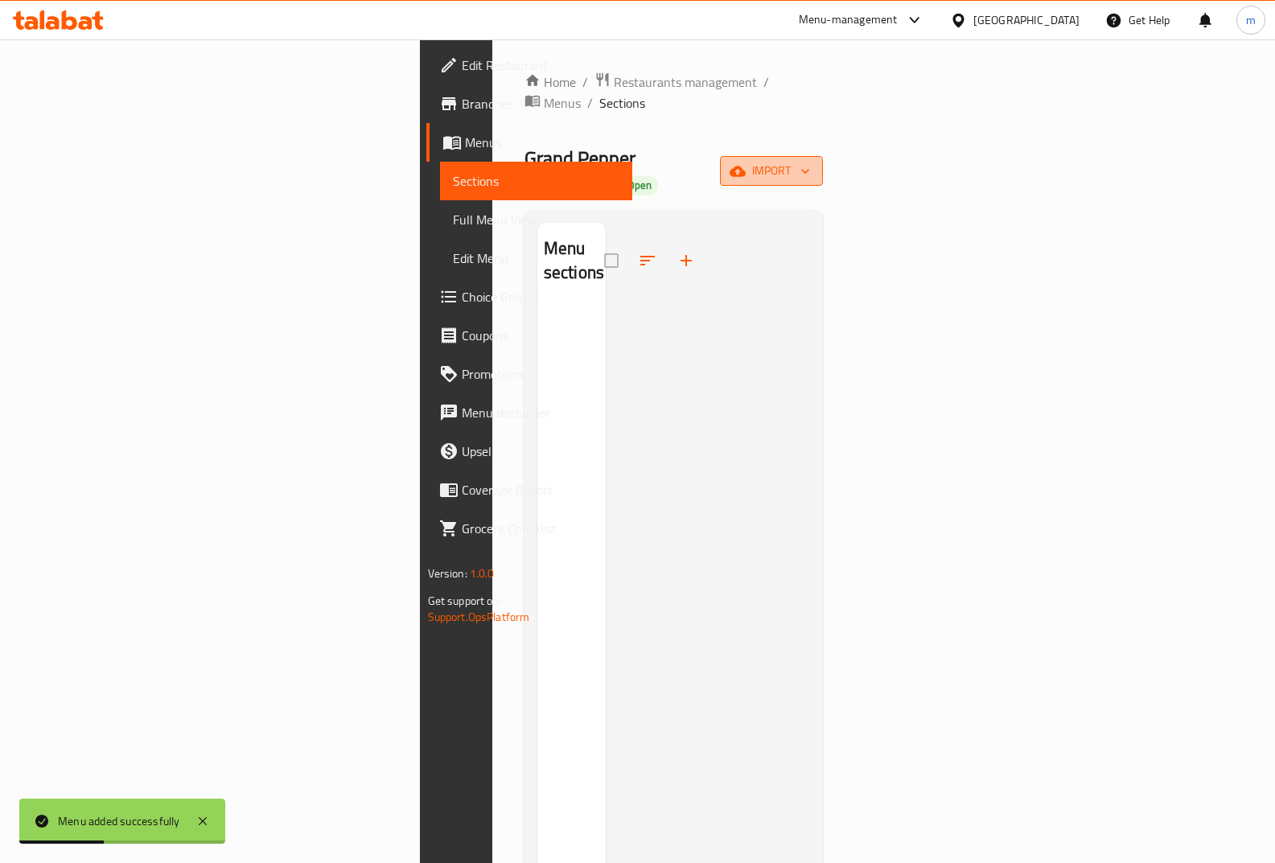
click at [823, 156] on button "import" at bounding box center [771, 171] width 103 height 30
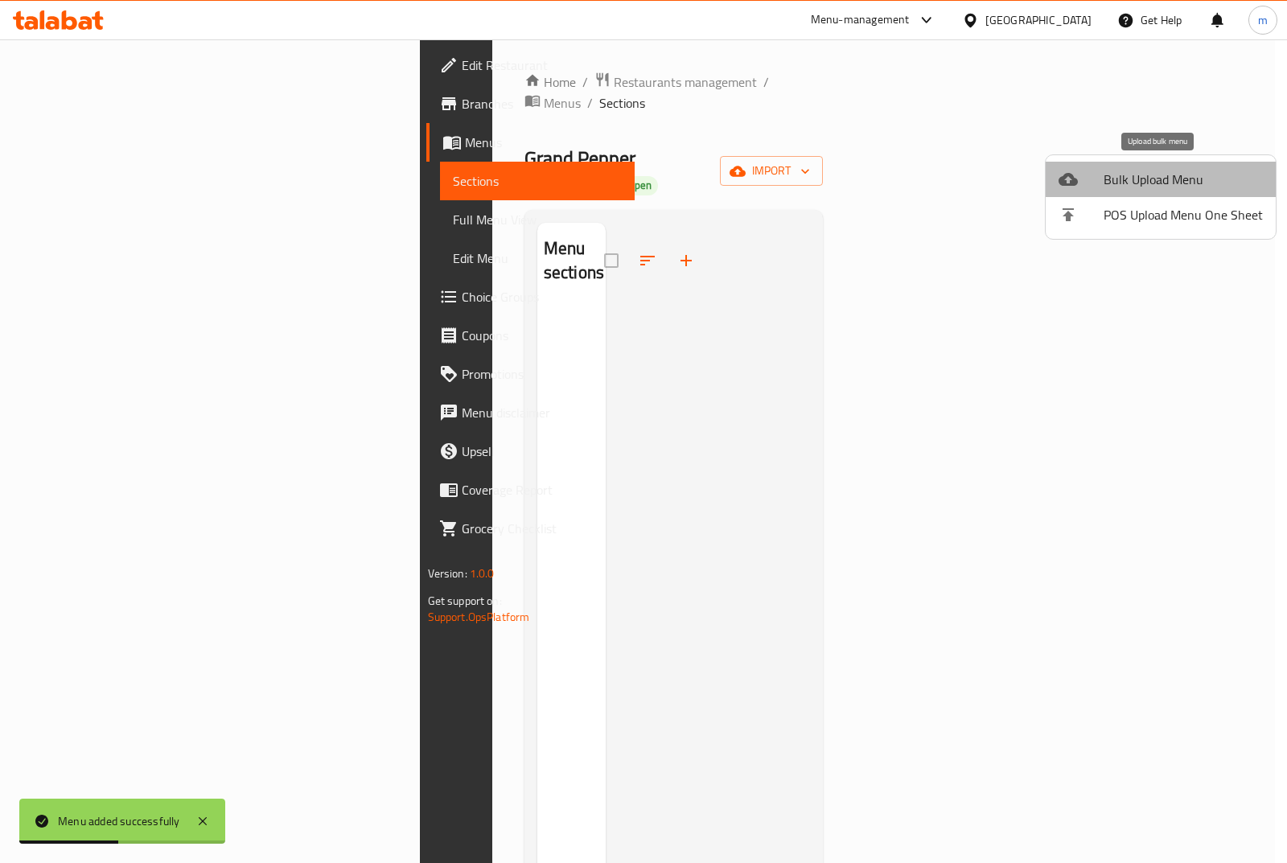
click at [1169, 172] on span "Bulk Upload Menu" at bounding box center [1183, 179] width 159 height 19
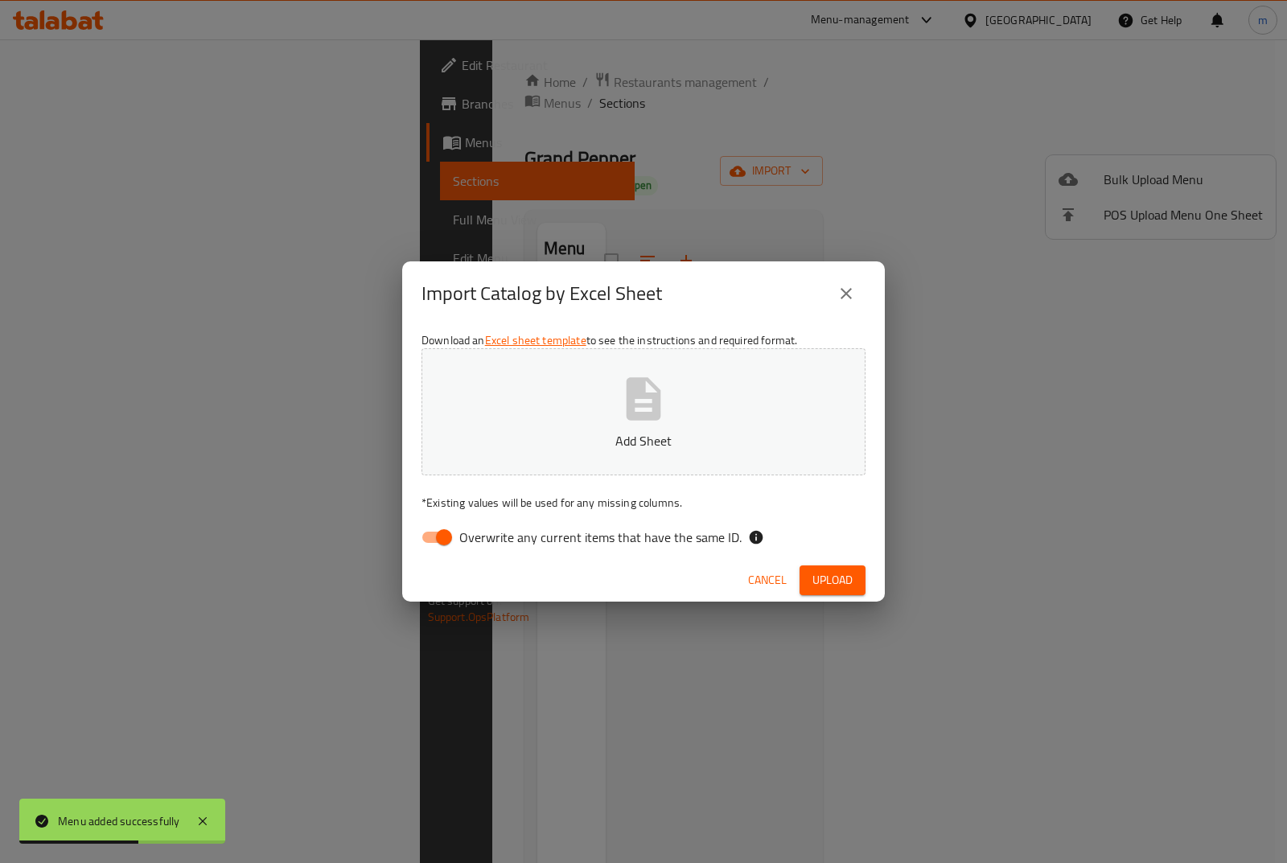
click at [437, 529] on input "Overwrite any current items that have the same ID." at bounding box center [444, 537] width 92 height 31
checkbox input "false"
click at [570, 418] on button "Add Sheet" at bounding box center [644, 411] width 444 height 127
click at [846, 589] on span "Upload" at bounding box center [833, 580] width 40 height 20
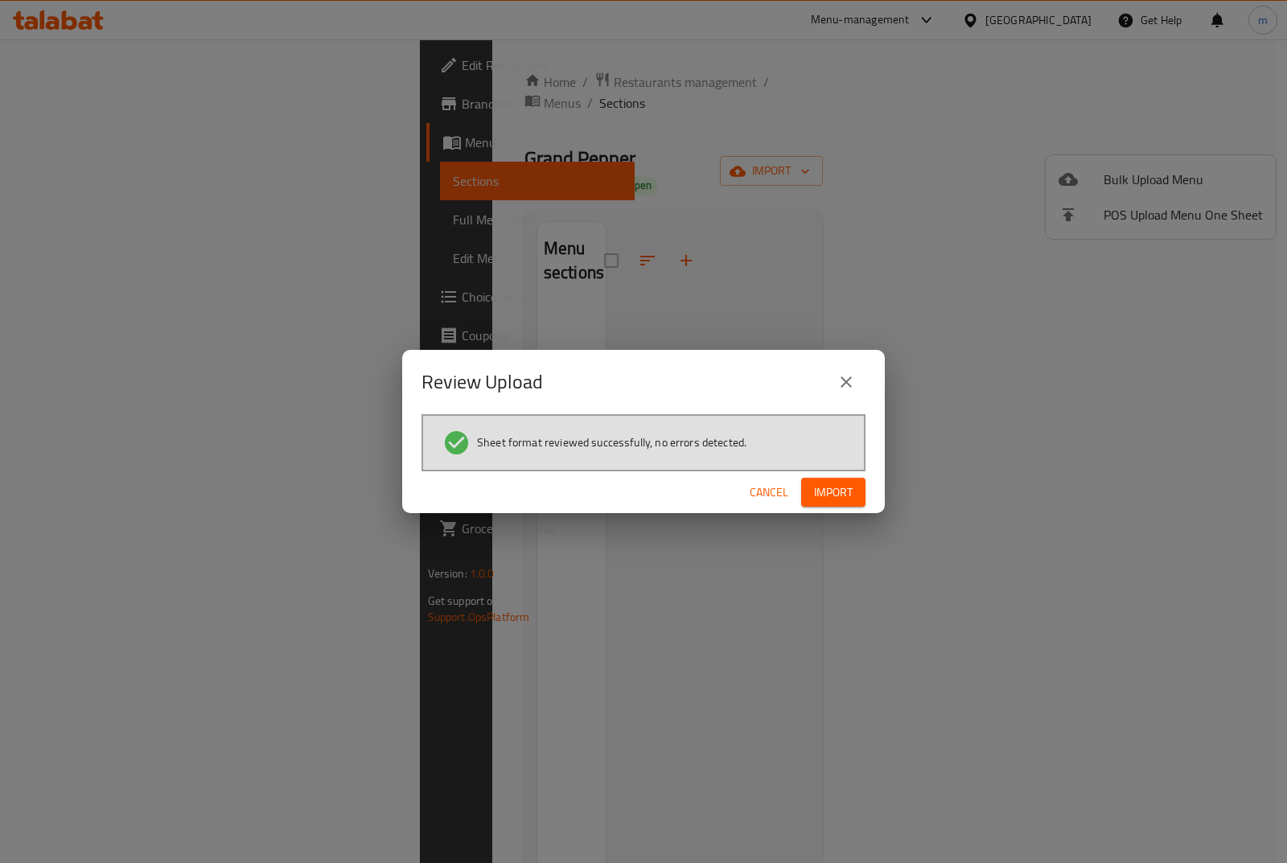
click at [822, 501] on span "Import" at bounding box center [833, 493] width 39 height 20
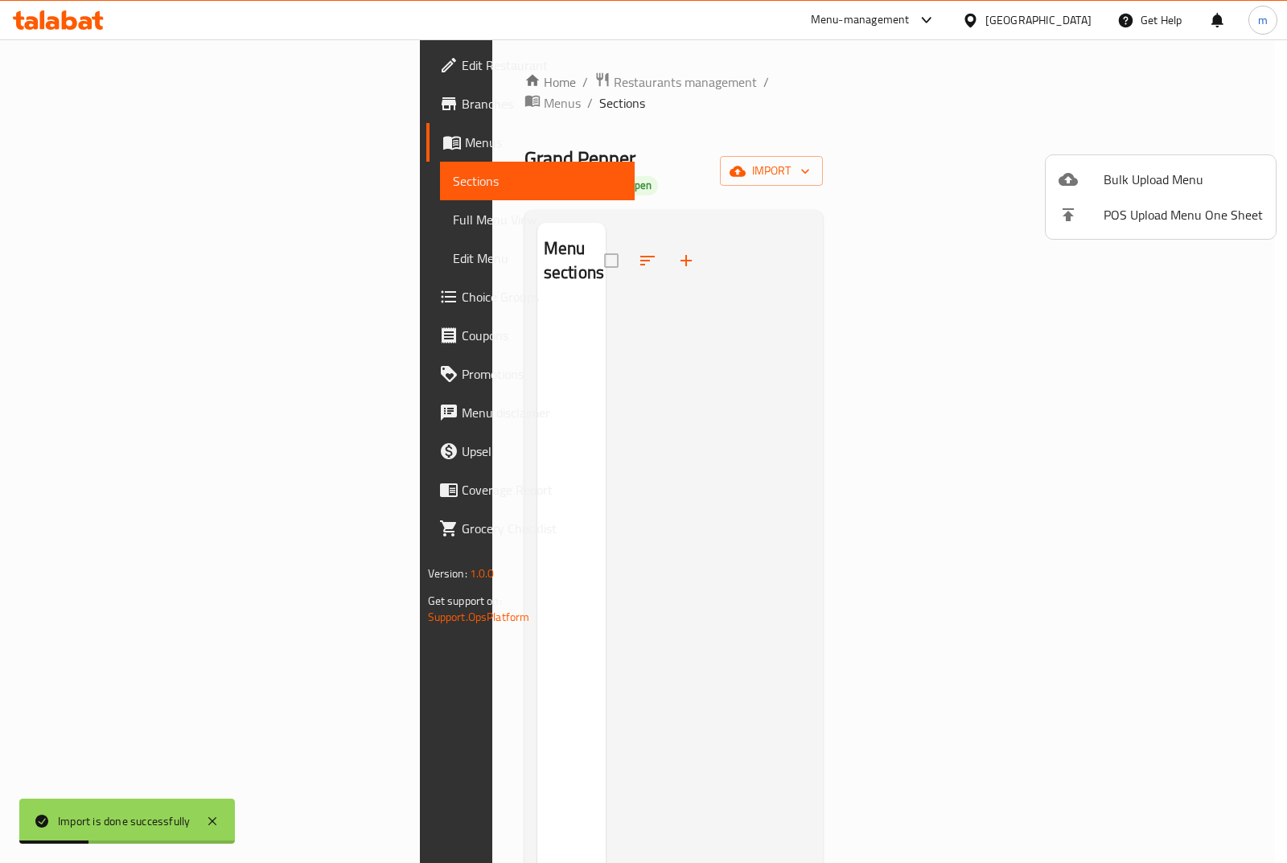
drag, startPoint x: 166, startPoint y: 171, endPoint x: 156, endPoint y: 172, distance: 9.8
click at [160, 171] on div at bounding box center [643, 431] width 1287 height 863
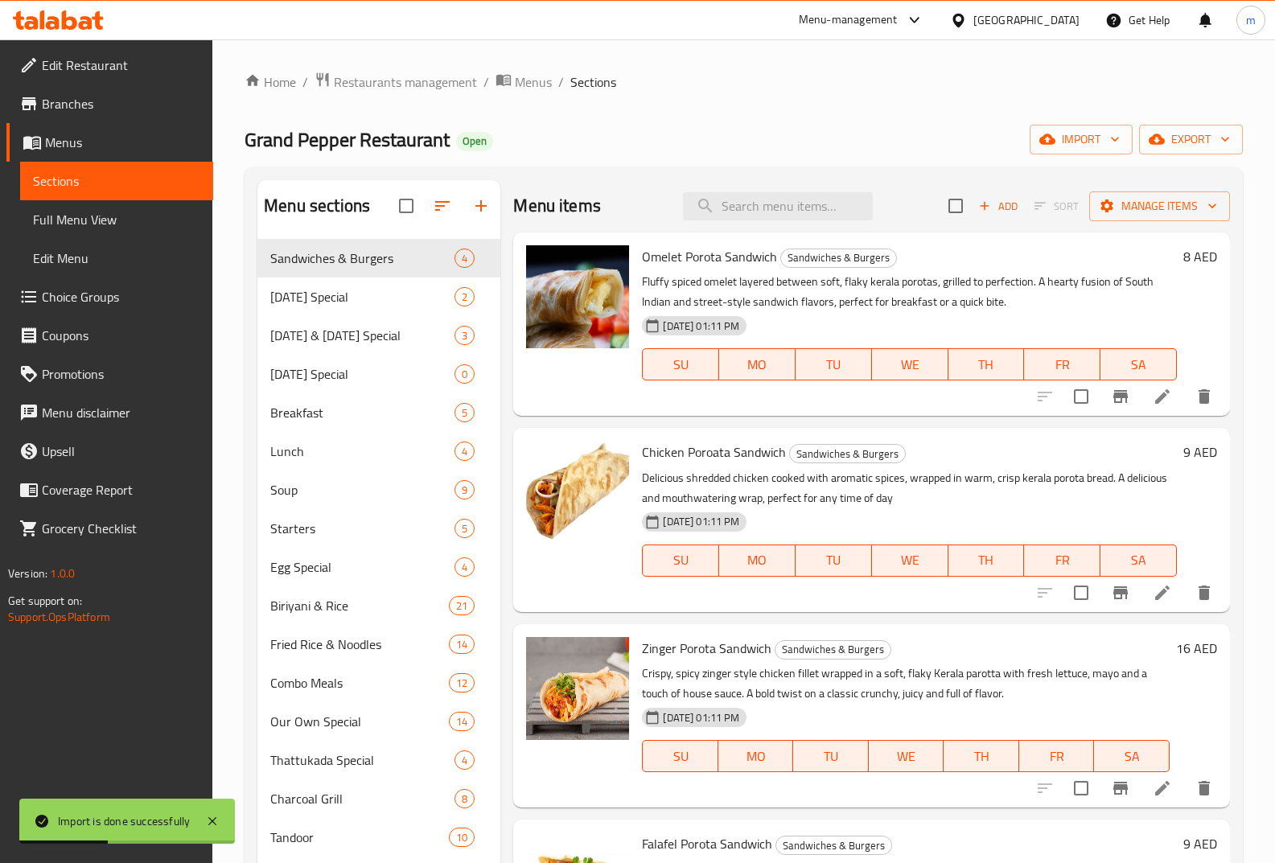
click at [98, 178] on span "Sections" at bounding box center [116, 180] width 167 height 19
drag, startPoint x: 774, startPoint y: 706, endPoint x: 685, endPoint y: 723, distance: 91.0
click at [685, 723] on div "15-09-2025 01:11 PM SU MO TU WE TH FR SA" at bounding box center [906, 745] width 541 height 87
click at [358, 282] on div "Ramadan Special 2" at bounding box center [378, 297] width 243 height 39
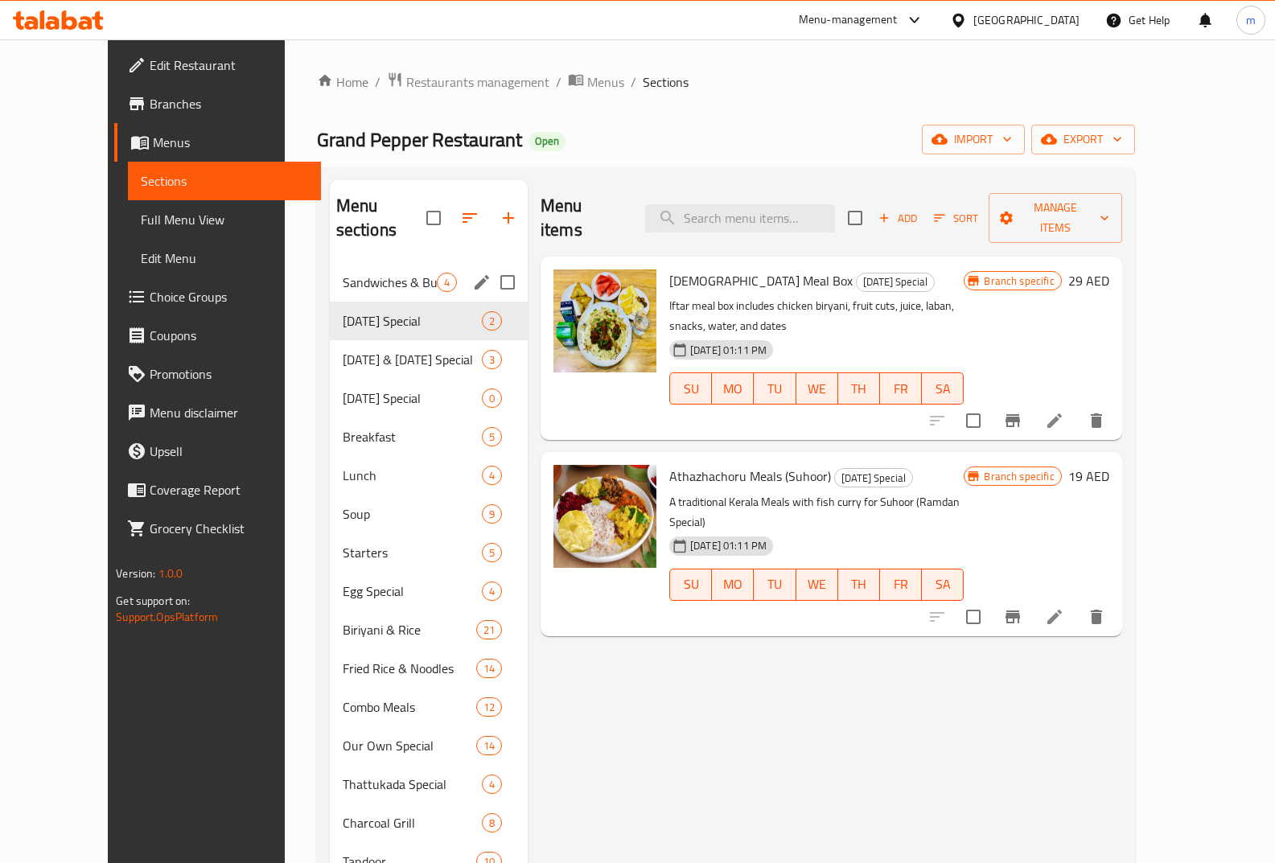
click at [364, 273] on div "Sandwiches & Burgers 4" at bounding box center [429, 282] width 198 height 39
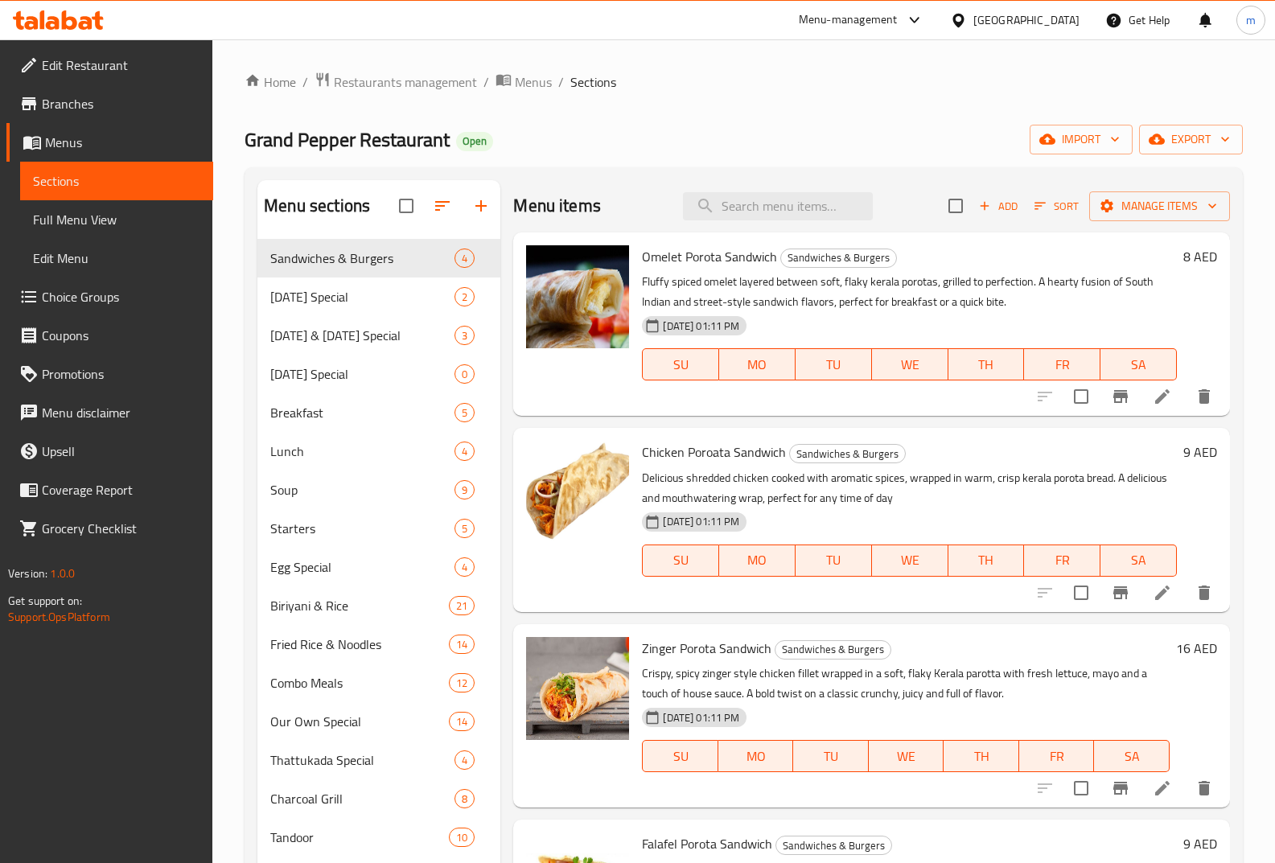
drag, startPoint x: 357, startPoint y: 232, endPoint x: 352, endPoint y: 261, distance: 29.4
click at [352, 261] on nav "Sandwiches & Burgers 4 Ramadan Special 2 Onam & Vishu Special 3 Easter Special …" at bounding box center [378, 857] width 243 height 1249
drag, startPoint x: 352, startPoint y: 261, endPoint x: 452, endPoint y: 185, distance: 125.2
click at [384, 270] on div "Sandwiches & Burgers 4" at bounding box center [378, 258] width 243 height 39
click at [441, 206] on icon "button" at bounding box center [442, 206] width 14 height 10
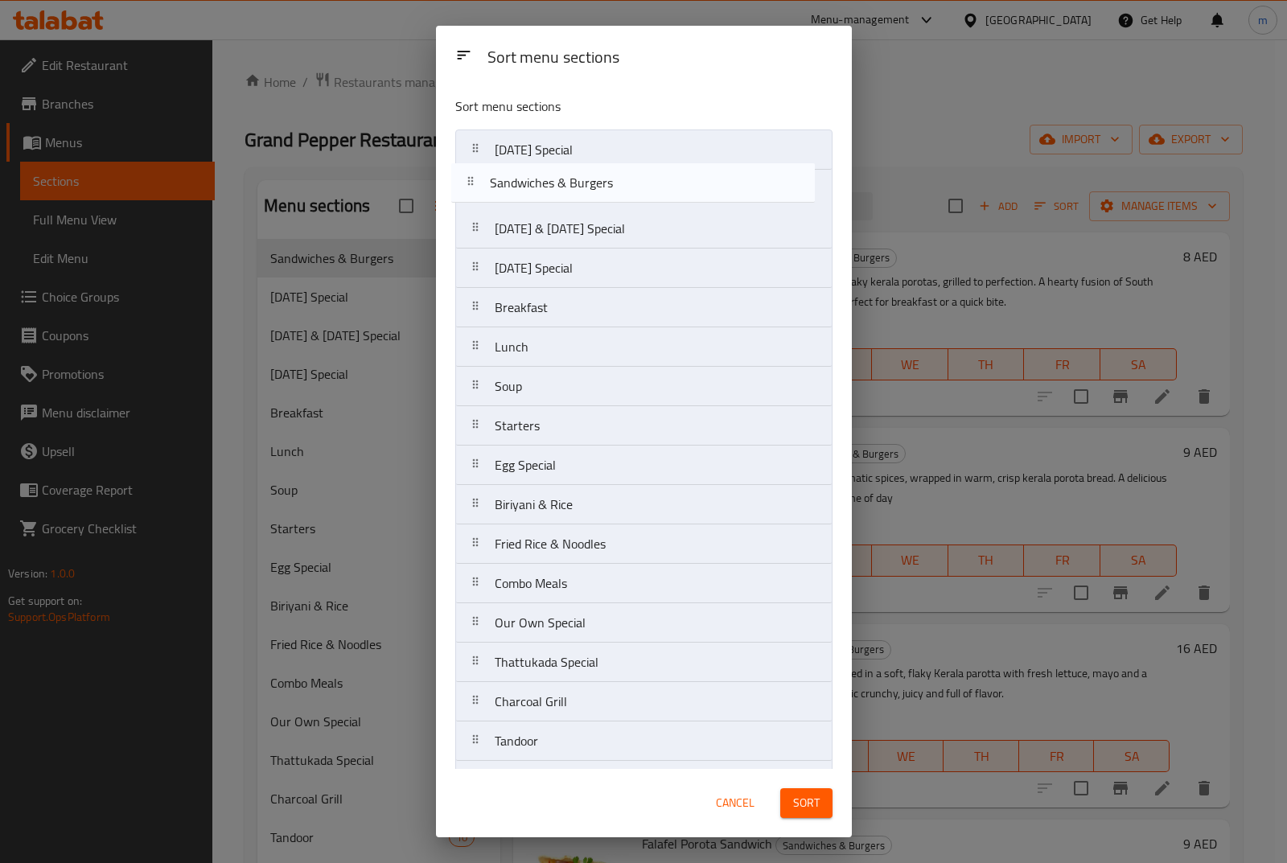
drag, startPoint x: 575, startPoint y: 147, endPoint x: 569, endPoint y: 205, distance: 58.3
click at [569, 205] on nav "Sandwiches & Burgers Ramadan Special Onam & Vishu Special Easter Special Breakf…" at bounding box center [643, 761] width 377 height 1263
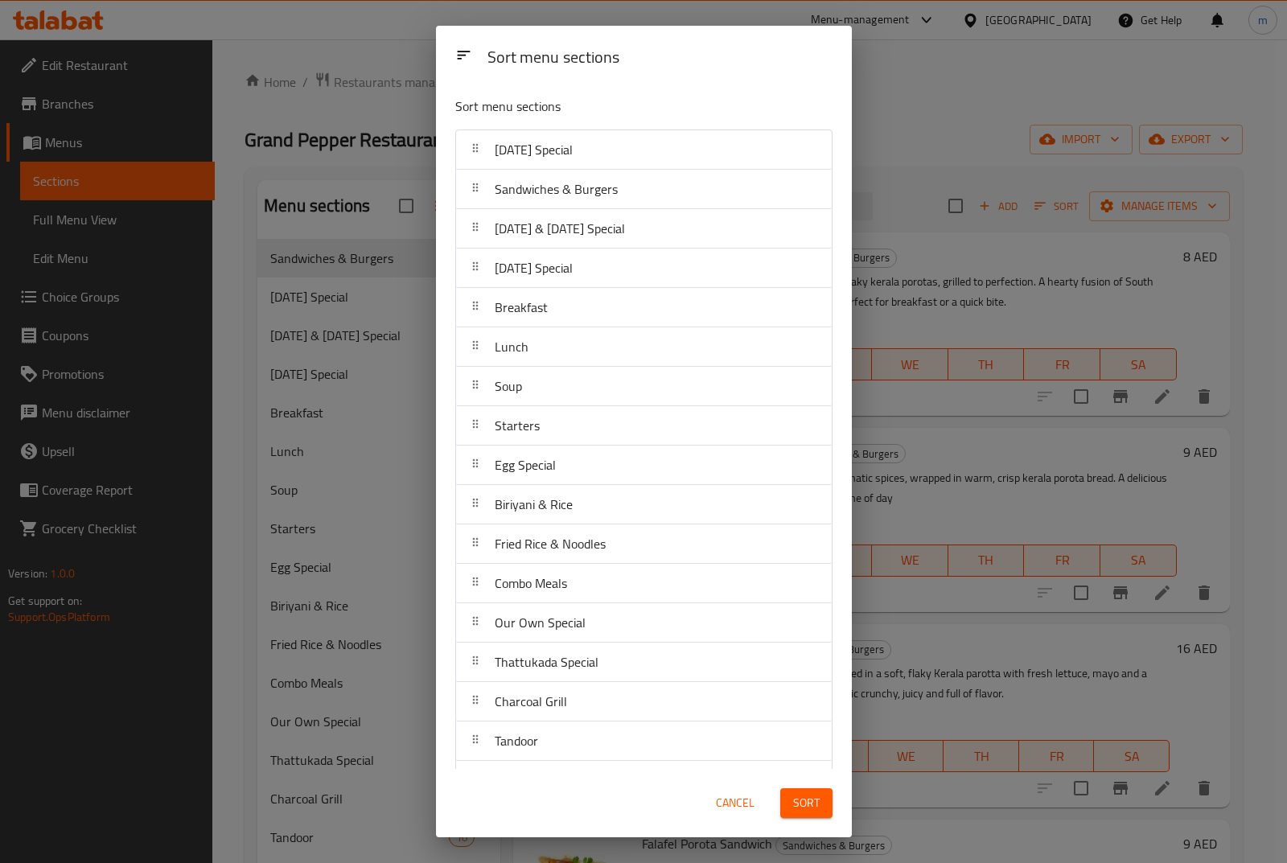
click at [821, 796] on button "Sort" at bounding box center [806, 803] width 52 height 30
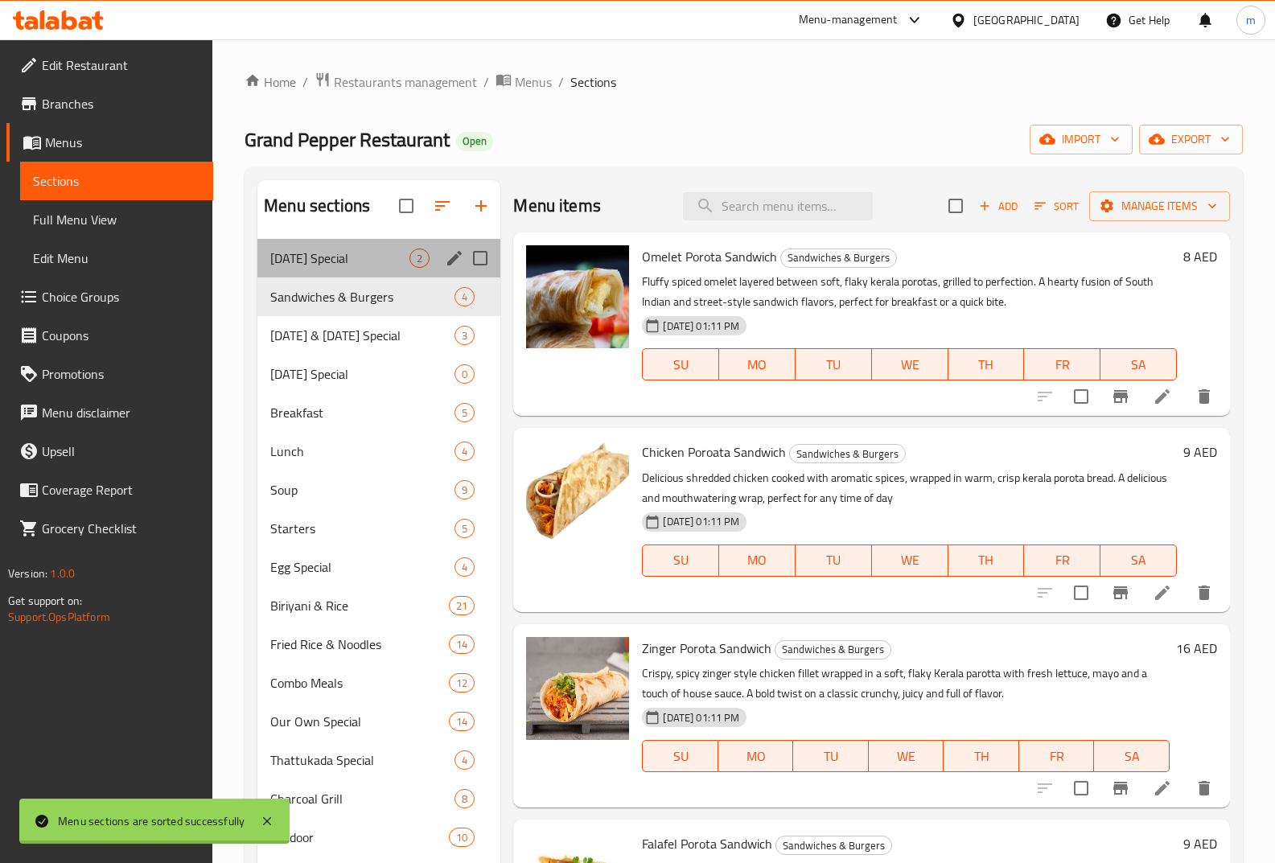
click at [330, 245] on div "Ramadan Special 2" at bounding box center [378, 258] width 243 height 39
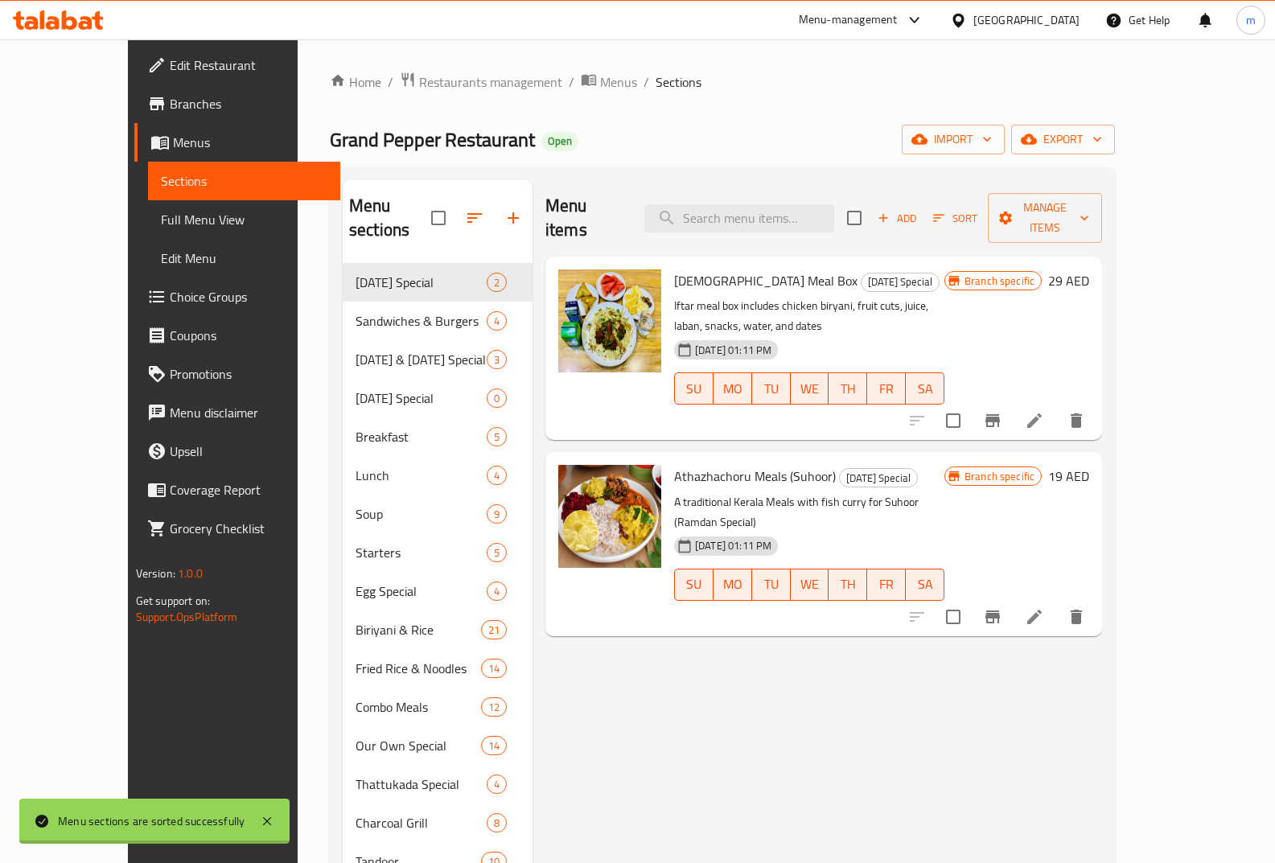
click at [173, 150] on span "Menus" at bounding box center [250, 142] width 155 height 19
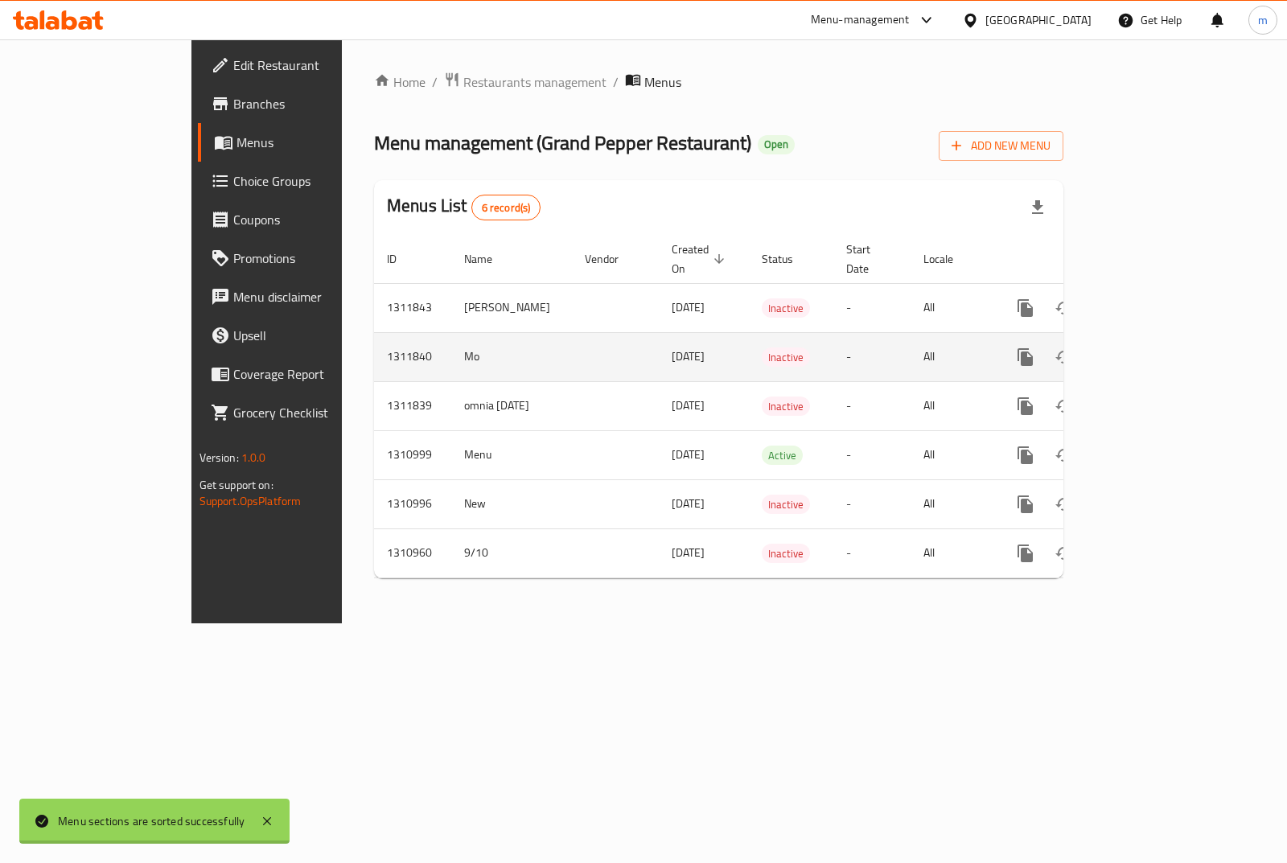
click at [1161, 340] on link "enhanced table" at bounding box center [1141, 357] width 39 height 39
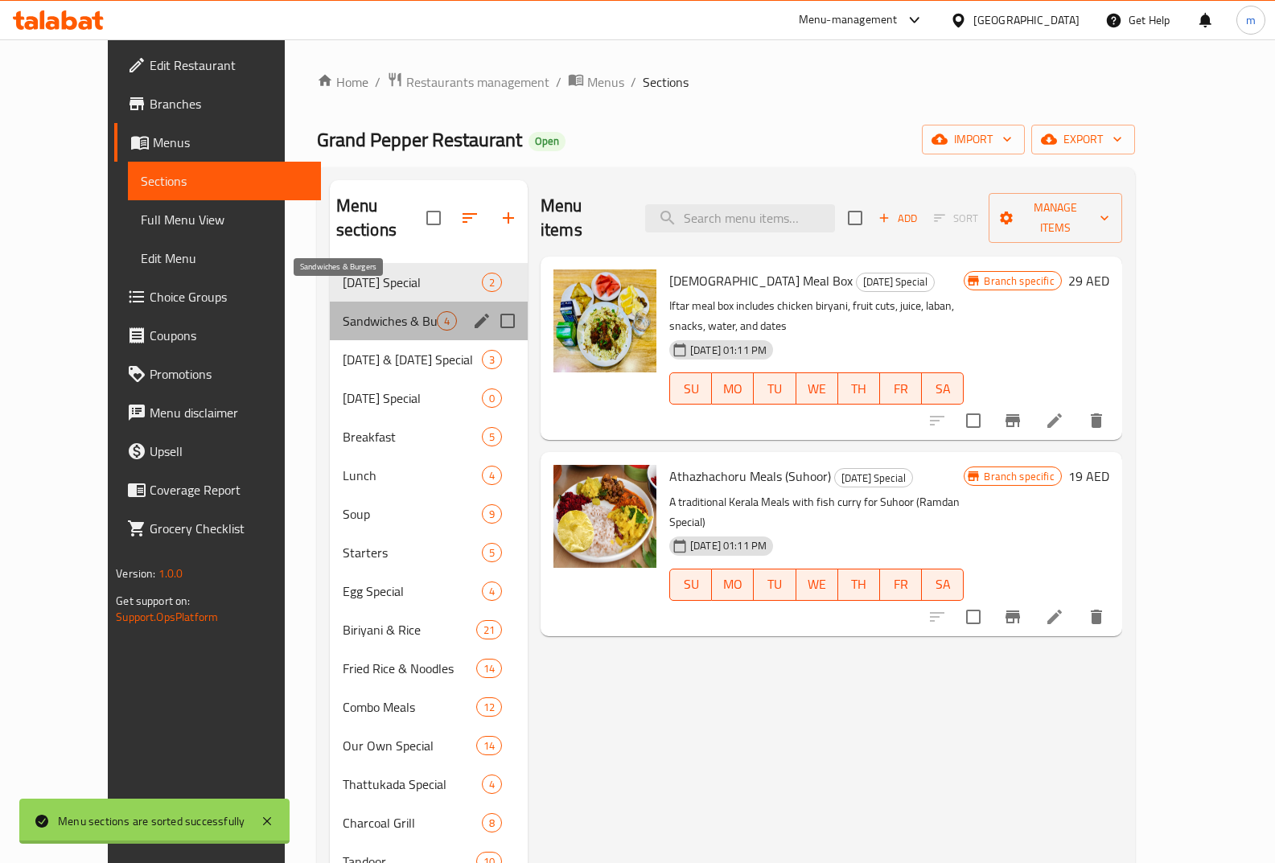
click at [350, 311] on span "Sandwiches & Burgers" at bounding box center [390, 320] width 94 height 19
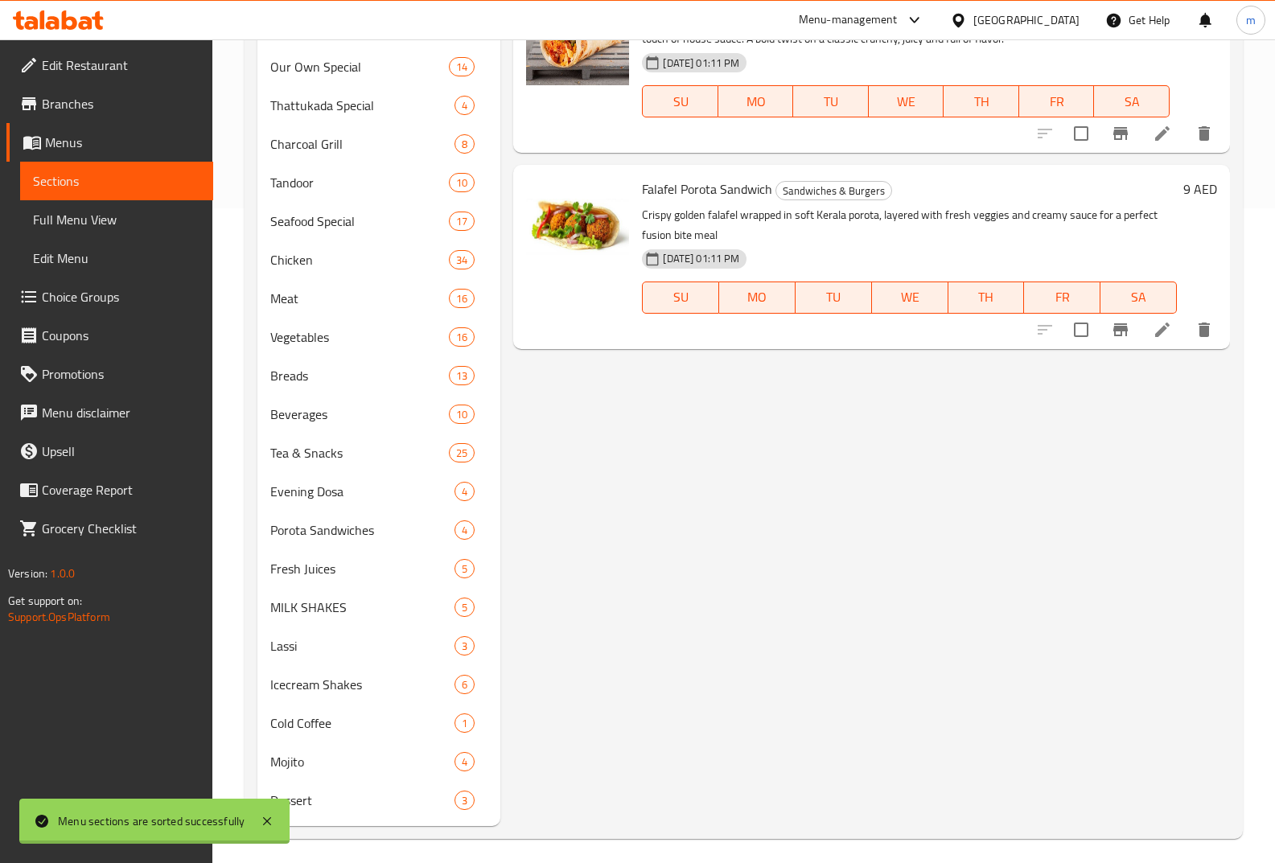
scroll to position [663, 0]
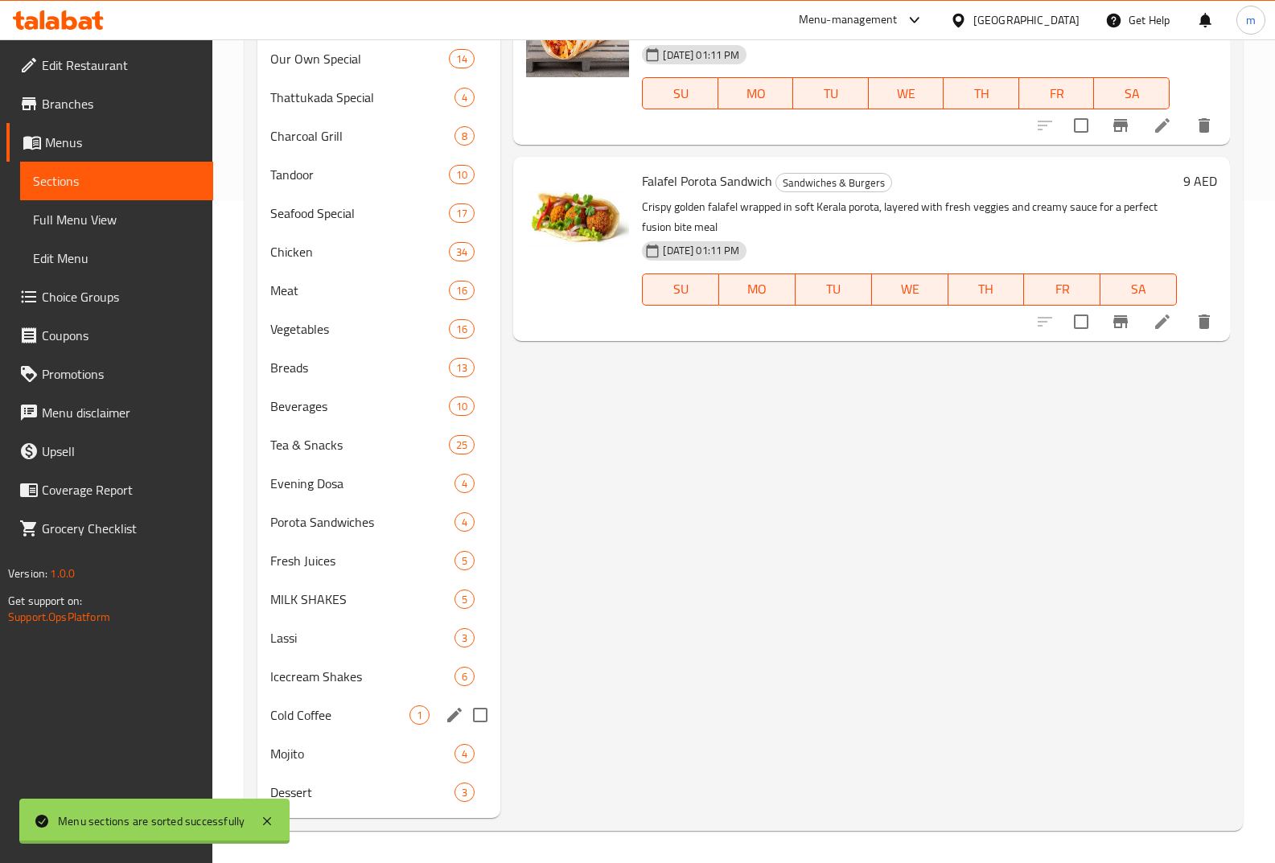
click at [290, 730] on div "Cold Coffee 1" at bounding box center [378, 715] width 243 height 39
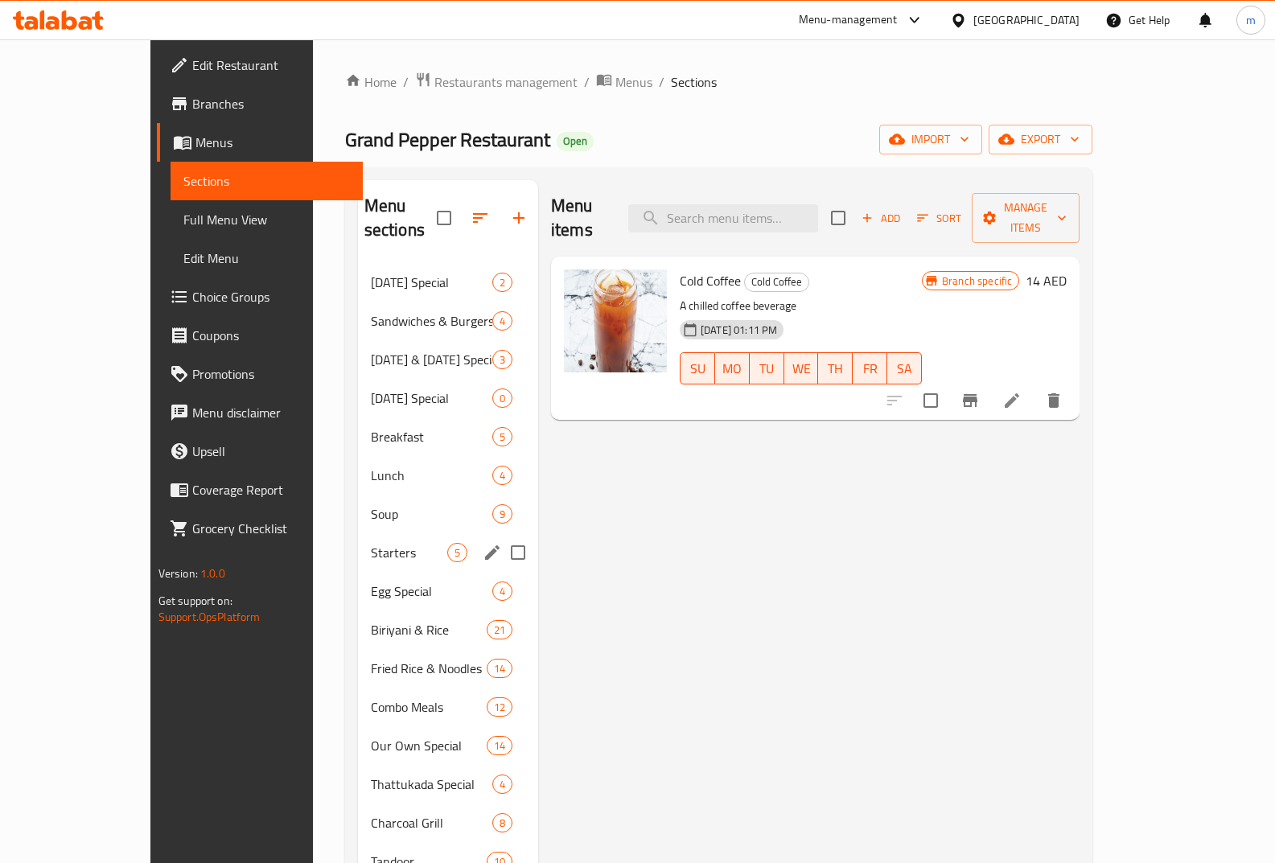
click at [371, 620] on span "Biriyani & Rice" at bounding box center [429, 629] width 116 height 19
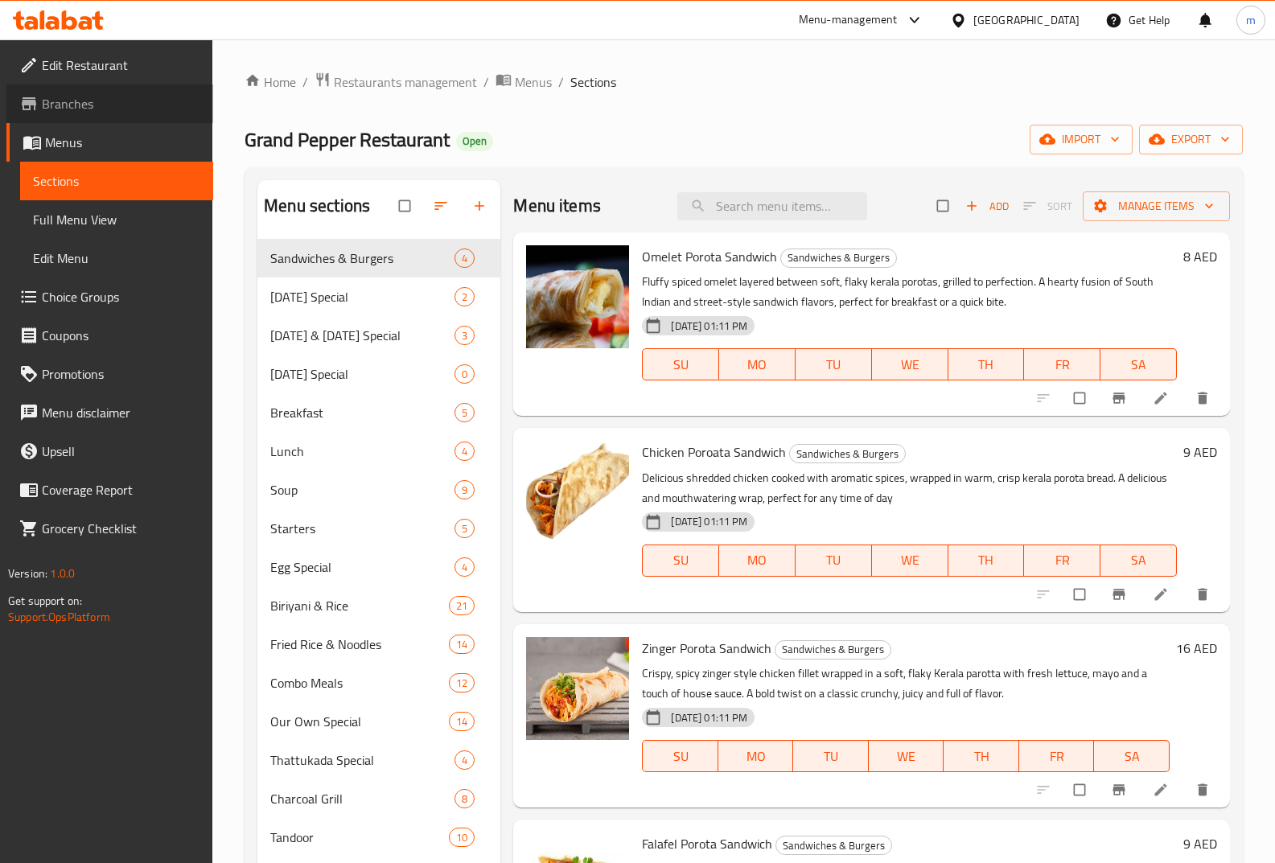
click at [135, 98] on span "Branches" at bounding box center [121, 103] width 158 height 19
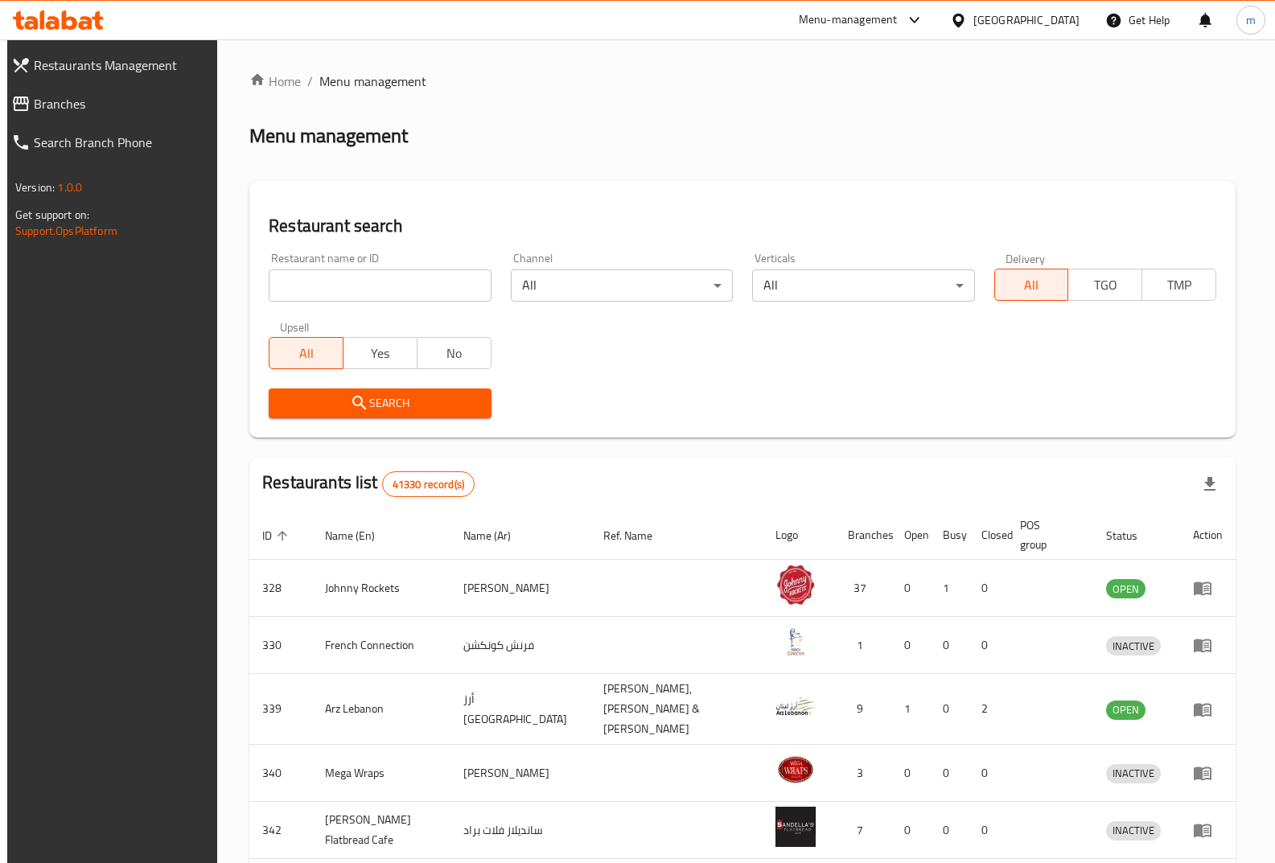
click at [151, 97] on span "Branches" at bounding box center [121, 103] width 174 height 19
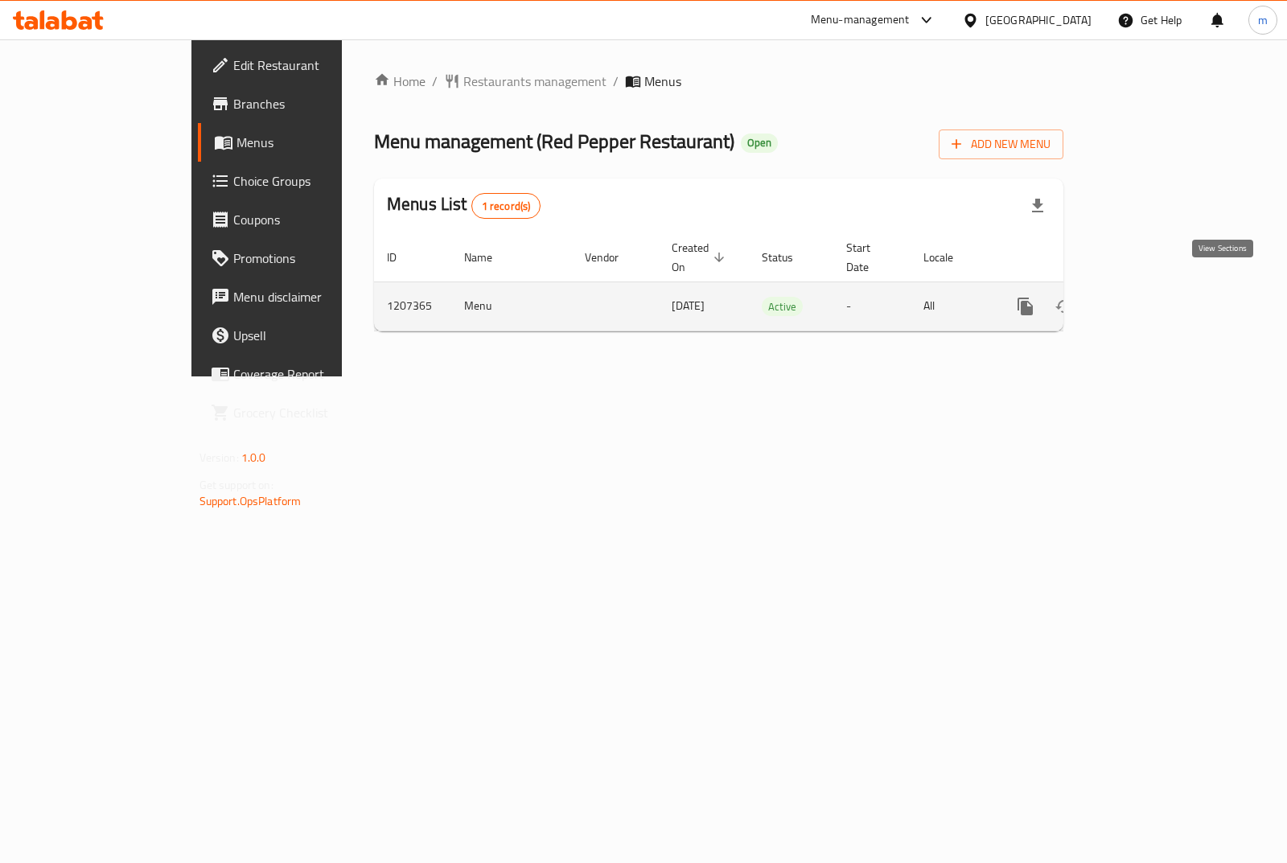
click at [1151, 297] on icon "enhanced table" at bounding box center [1141, 306] width 19 height 19
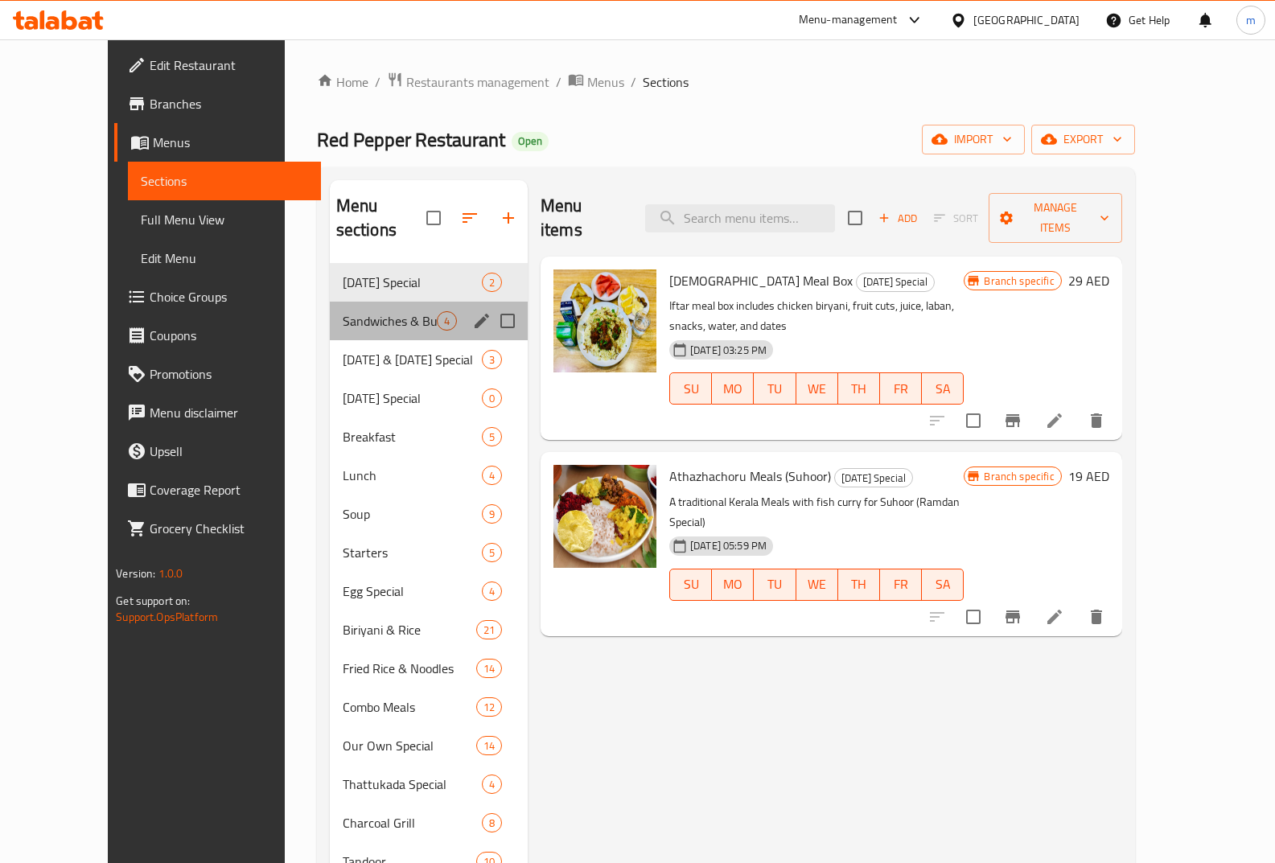
click at [330, 302] on div "Sandwiches & Burgers 4" at bounding box center [429, 321] width 198 height 39
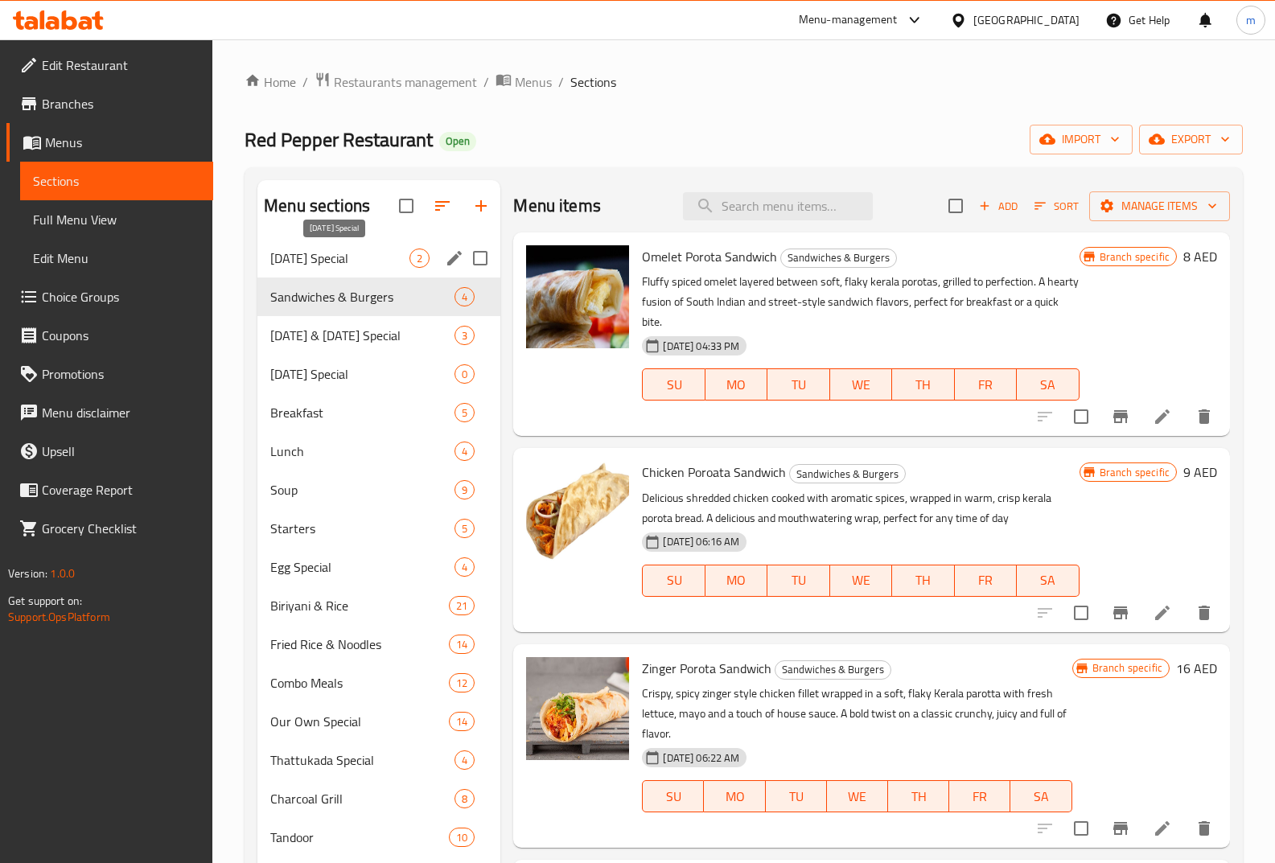
click at [338, 249] on span "Ramadan Special" at bounding box center [339, 258] width 139 height 19
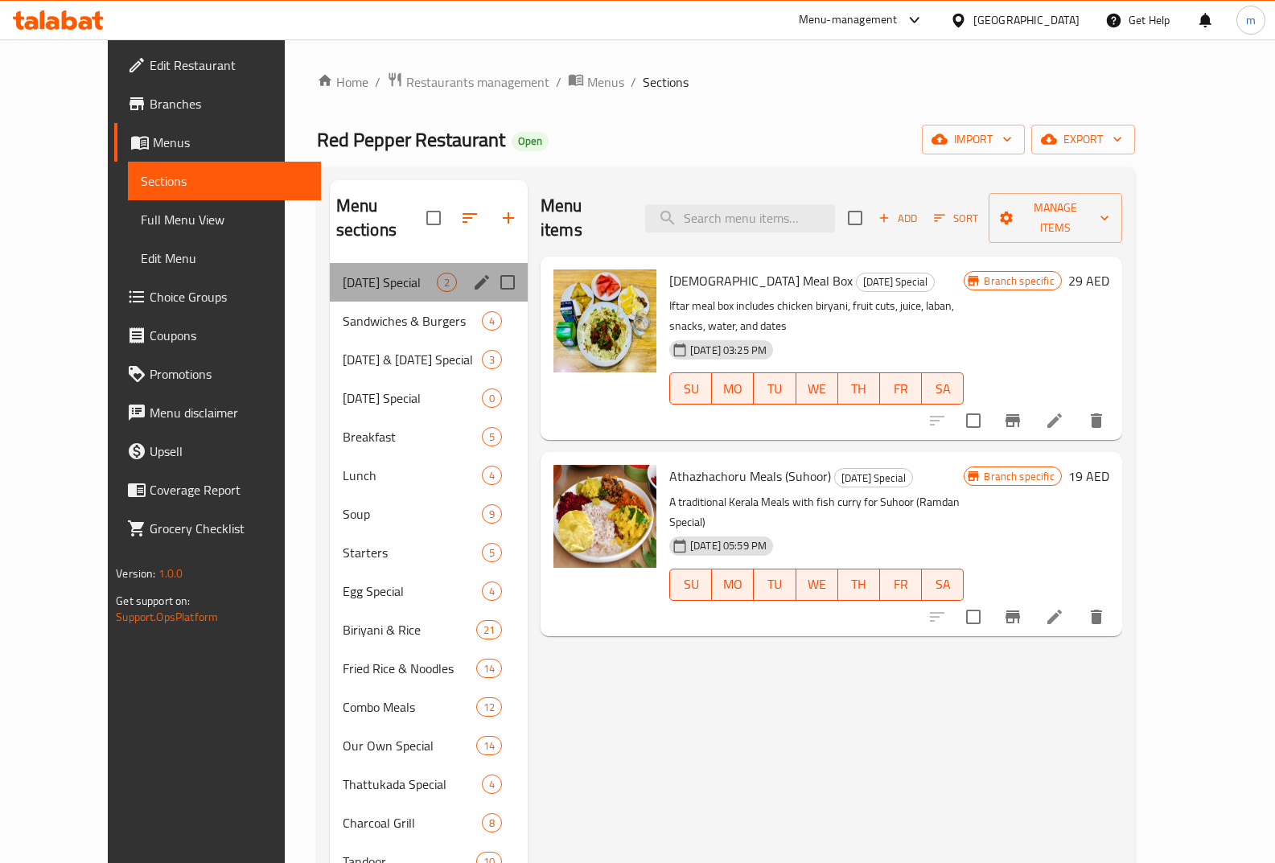
click at [330, 269] on div "Ramadan Special 2" at bounding box center [429, 282] width 198 height 39
click at [343, 311] on span "Sandwiches & Burgers" at bounding box center [412, 320] width 139 height 19
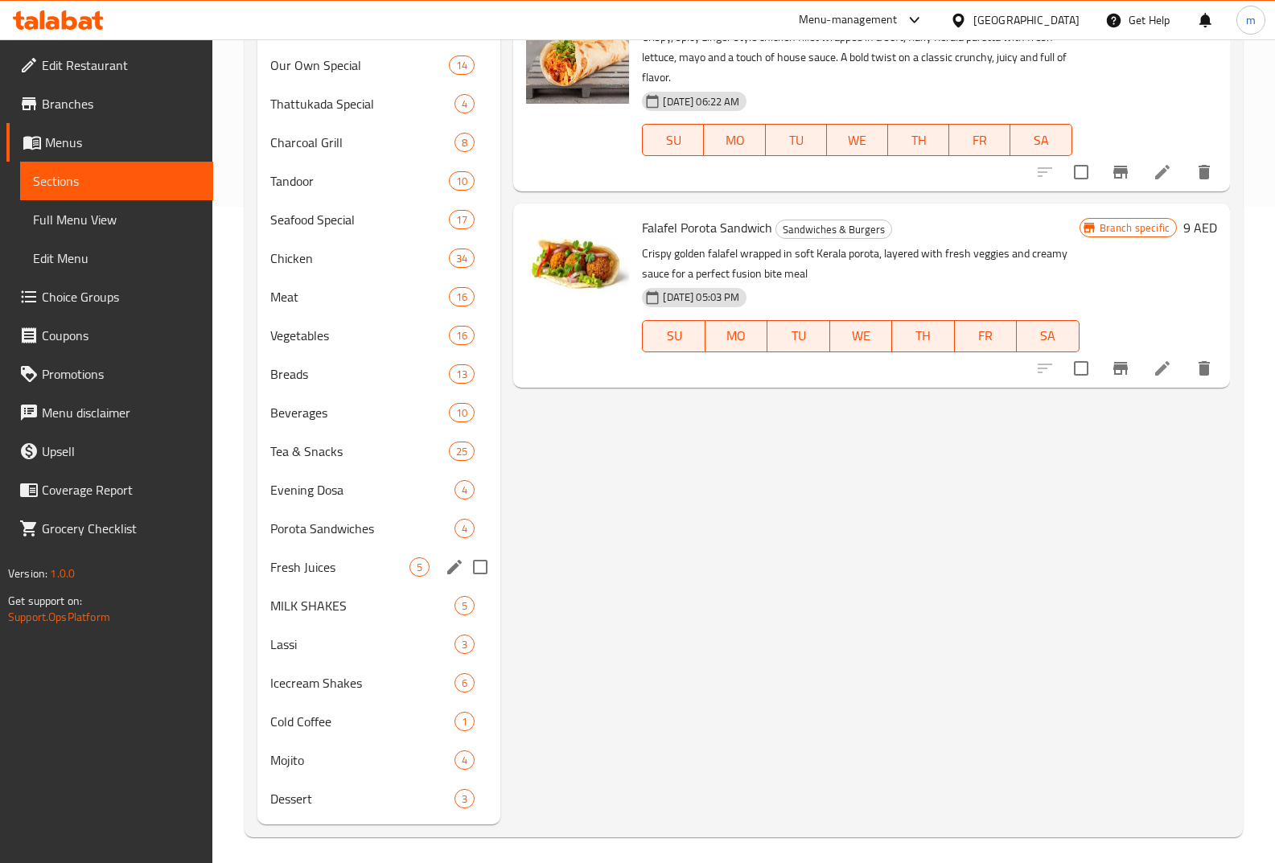
scroll to position [663, 0]
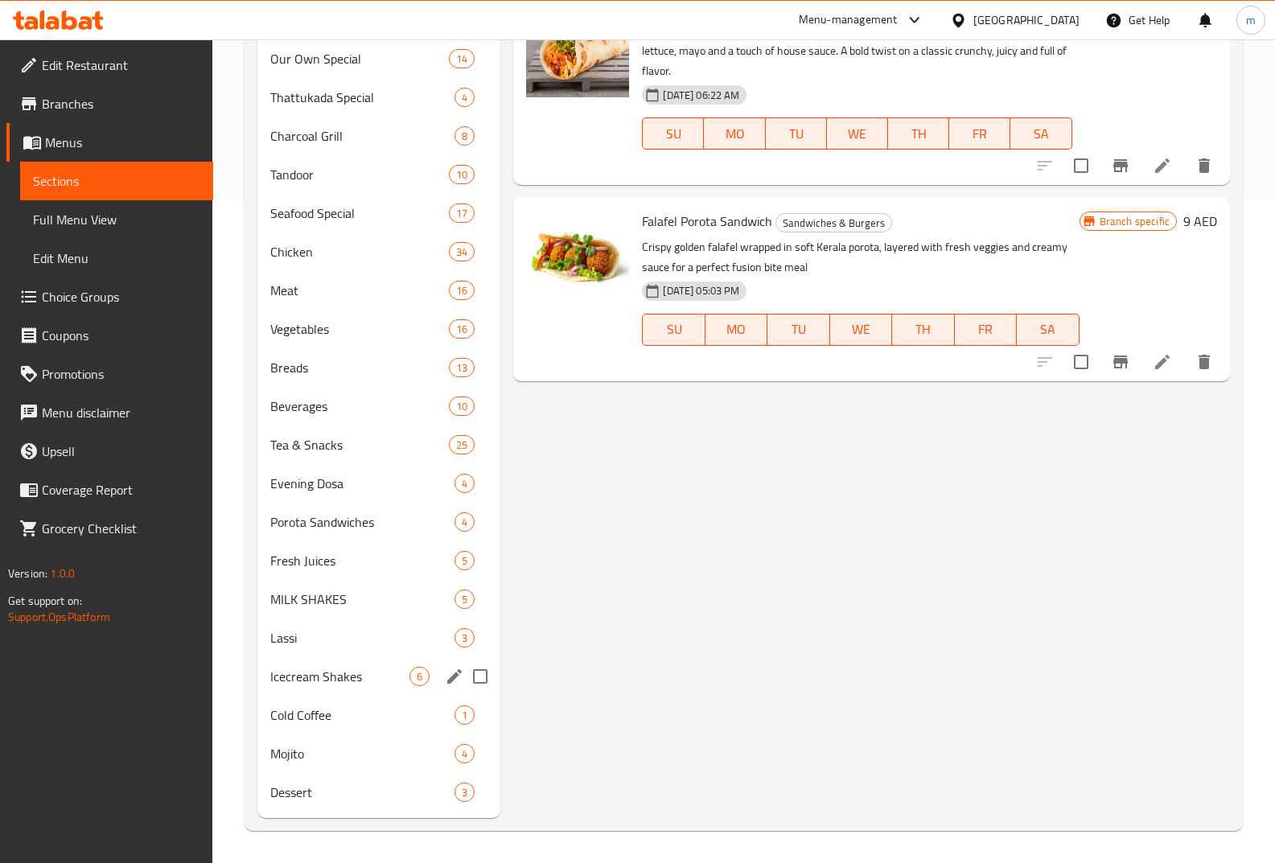
click at [308, 710] on span "Cold Coffee" at bounding box center [362, 715] width 184 height 19
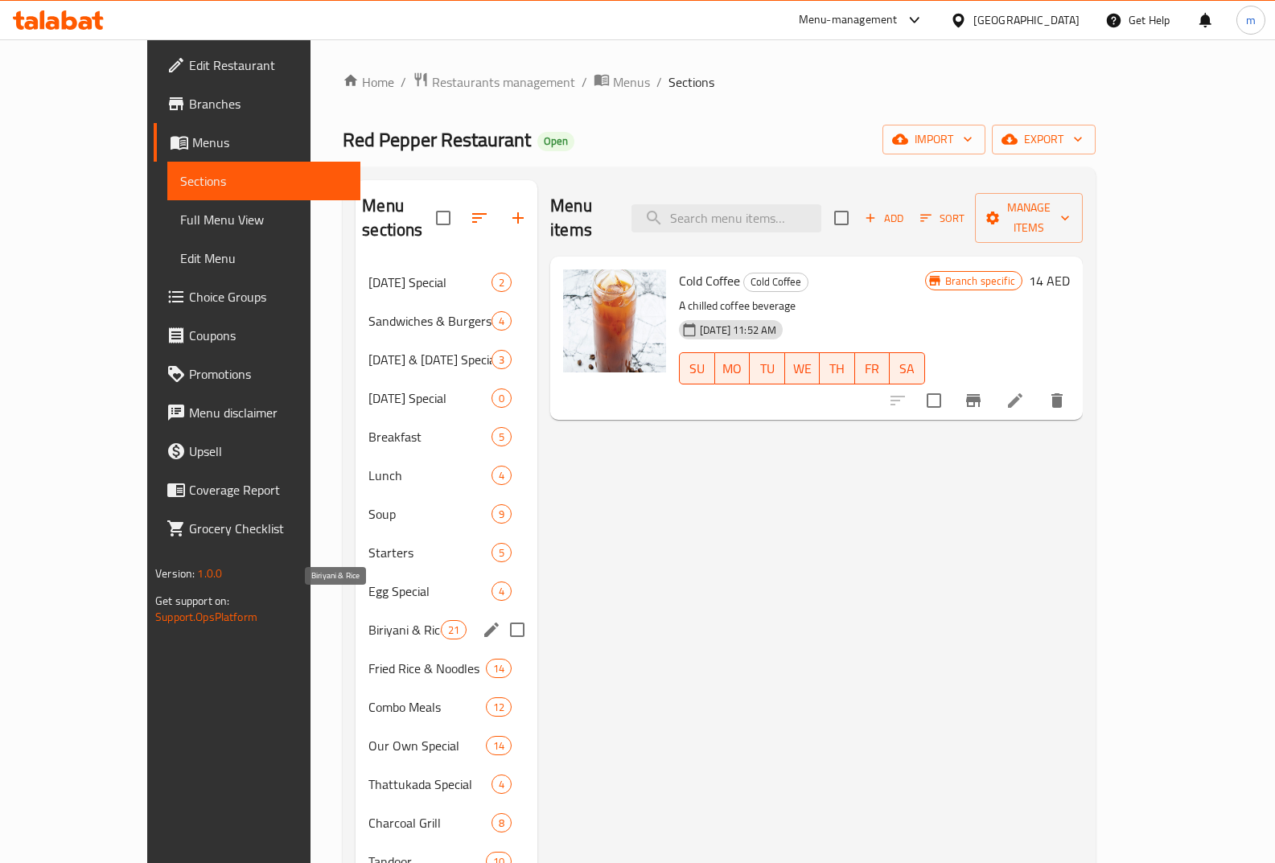
click at [368, 620] on span "Biriyani & Rice" at bounding box center [404, 629] width 72 height 19
